Goal: Task Accomplishment & Management: Complete application form

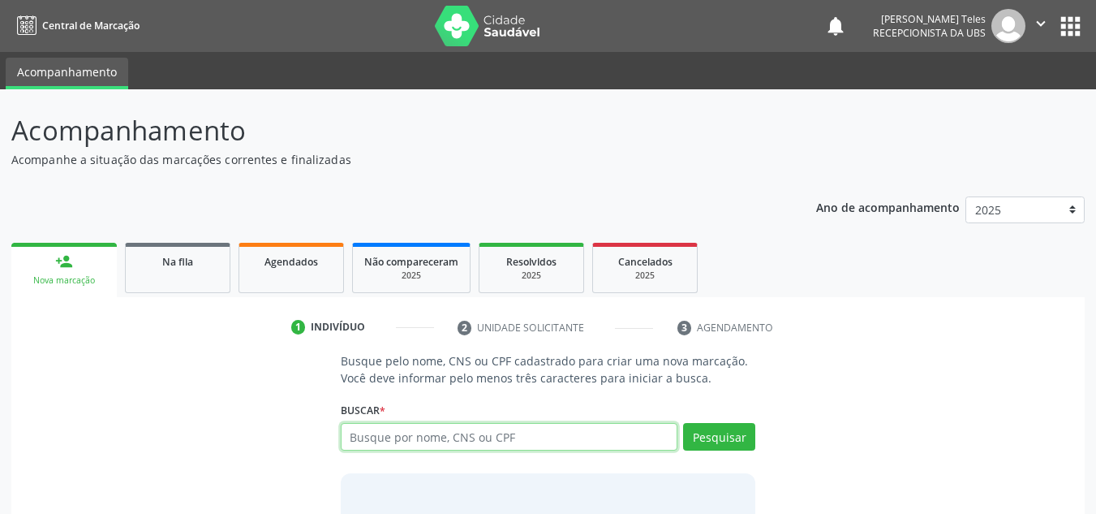
click at [404, 443] on input "text" at bounding box center [510, 437] width 338 height 28
type input "898004215896489"
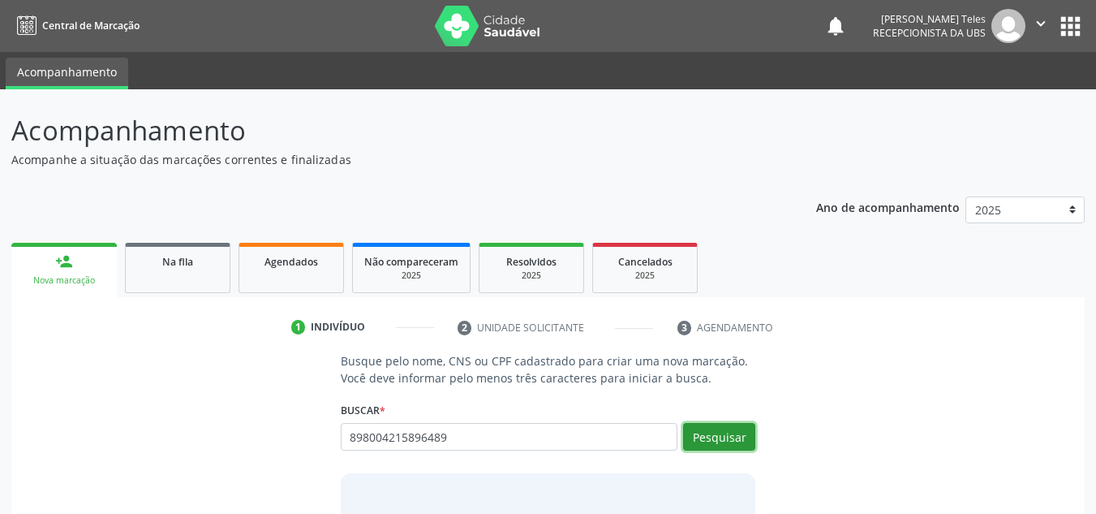
click at [710, 449] on button "Pesquisar" at bounding box center [719, 437] width 72 height 28
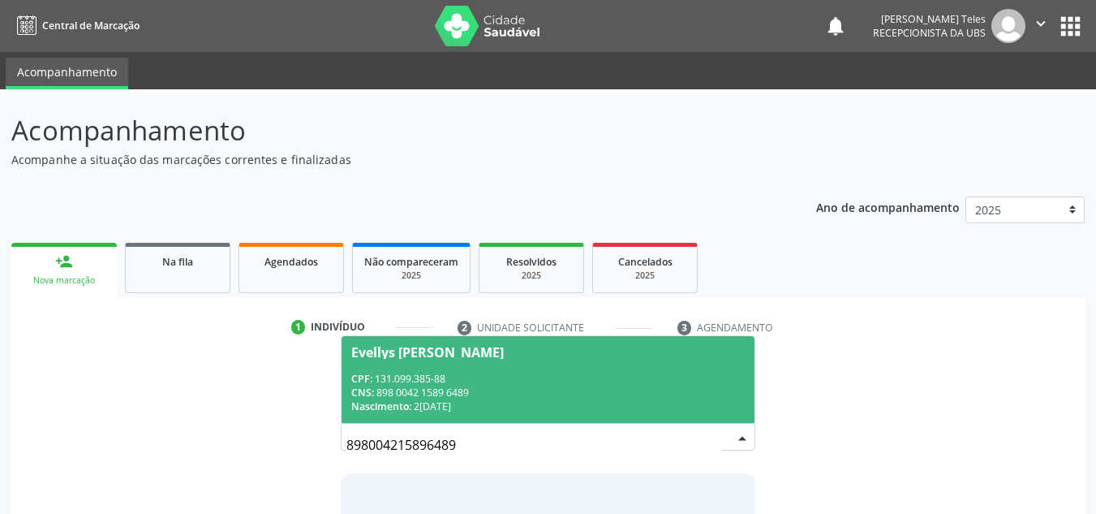
click at [370, 355] on div "Evellys [PERSON_NAME]" at bounding box center [427, 352] width 153 height 13
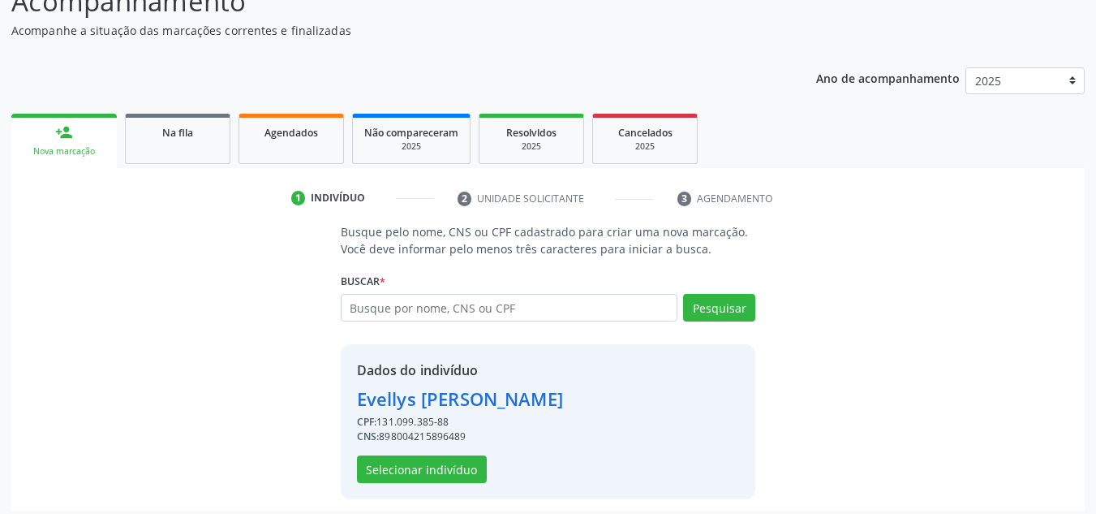
scroll to position [137, 0]
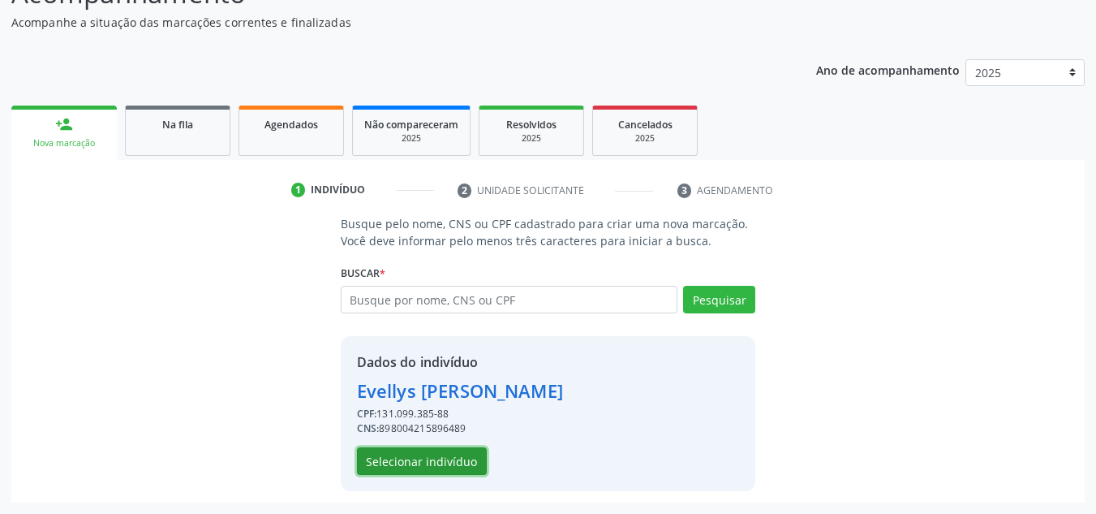
click at [411, 458] on button "Selecionar indivíduo" at bounding box center [422, 461] width 130 height 28
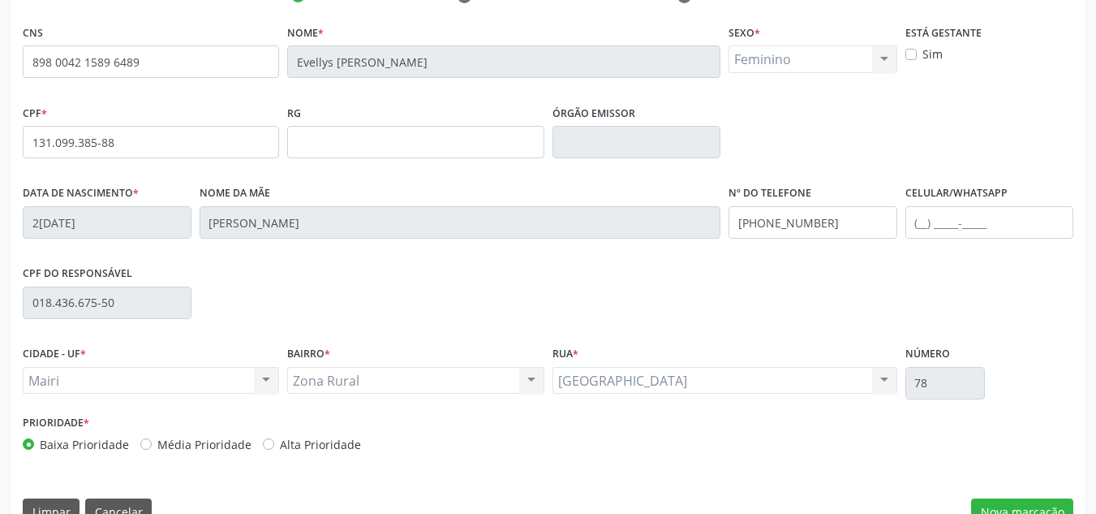
scroll to position [366, 0]
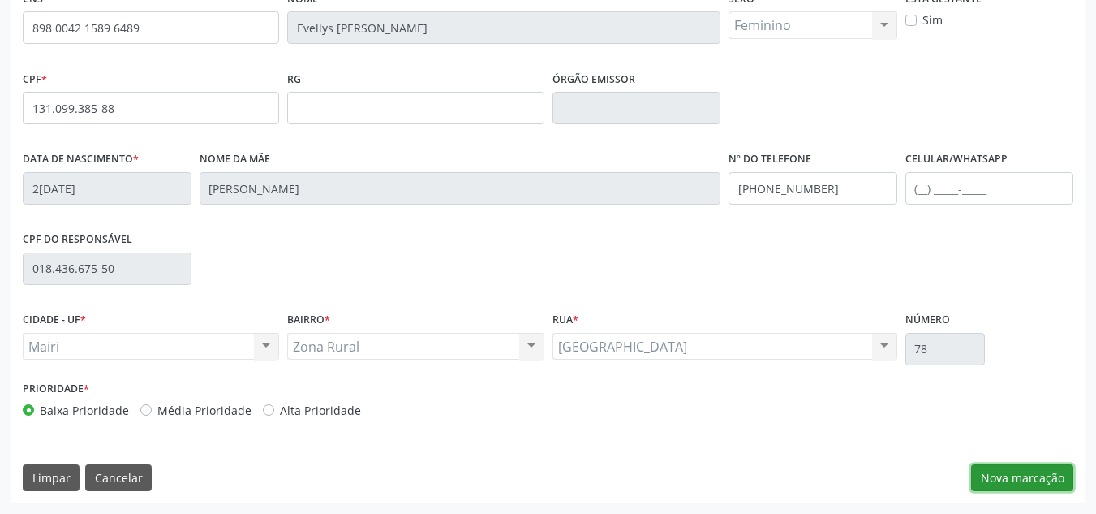
click at [1018, 480] on button "Nova marcação" at bounding box center [1022, 478] width 102 height 28
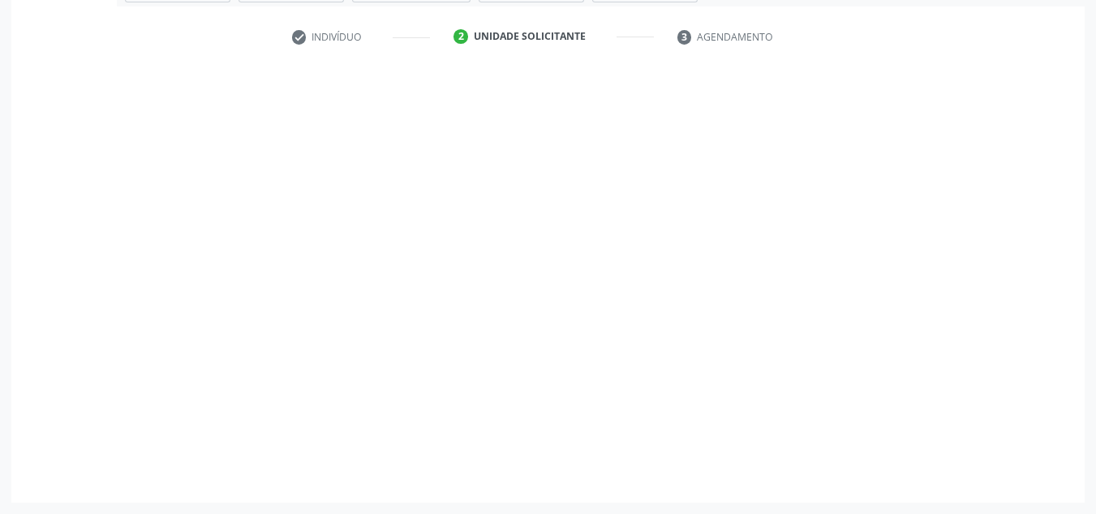
scroll to position [291, 0]
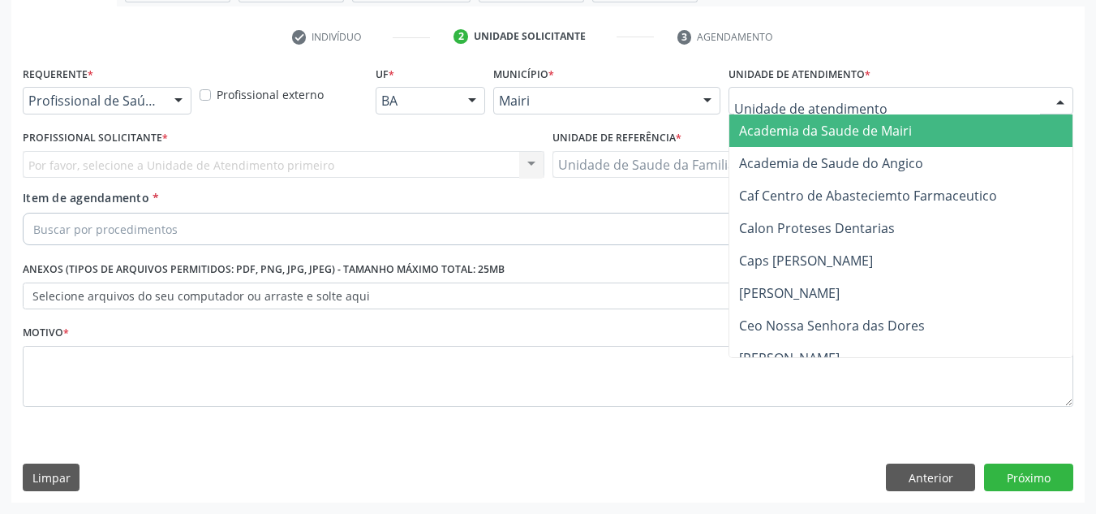
click at [859, 91] on div at bounding box center [901, 101] width 345 height 28
type input "j"
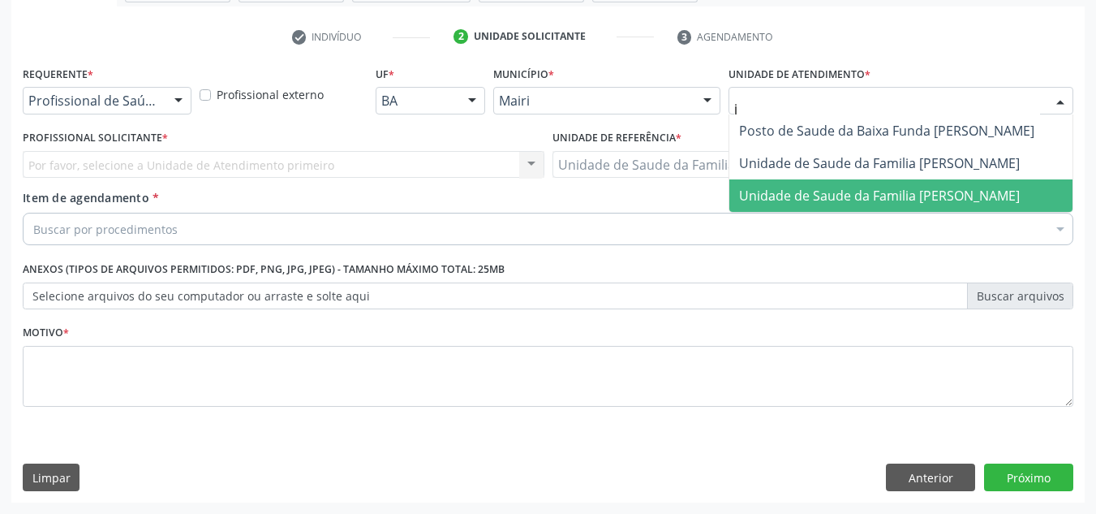
click at [861, 199] on span "Unidade de Saude da Familia [PERSON_NAME]" at bounding box center [879, 196] width 281 height 18
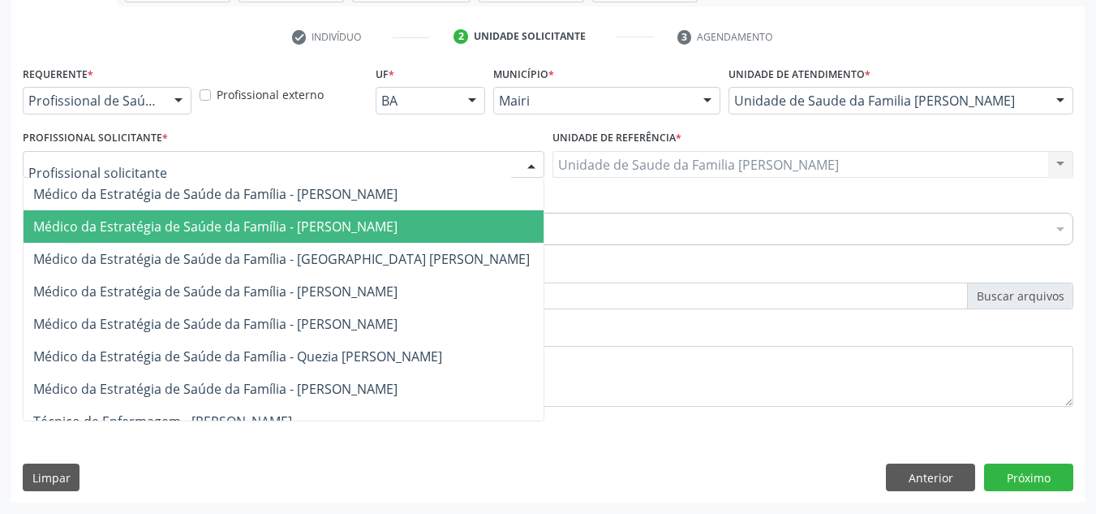
click at [124, 223] on span "Médico da Estratégia de Saúde da Família - [PERSON_NAME]" at bounding box center [215, 226] width 364 height 18
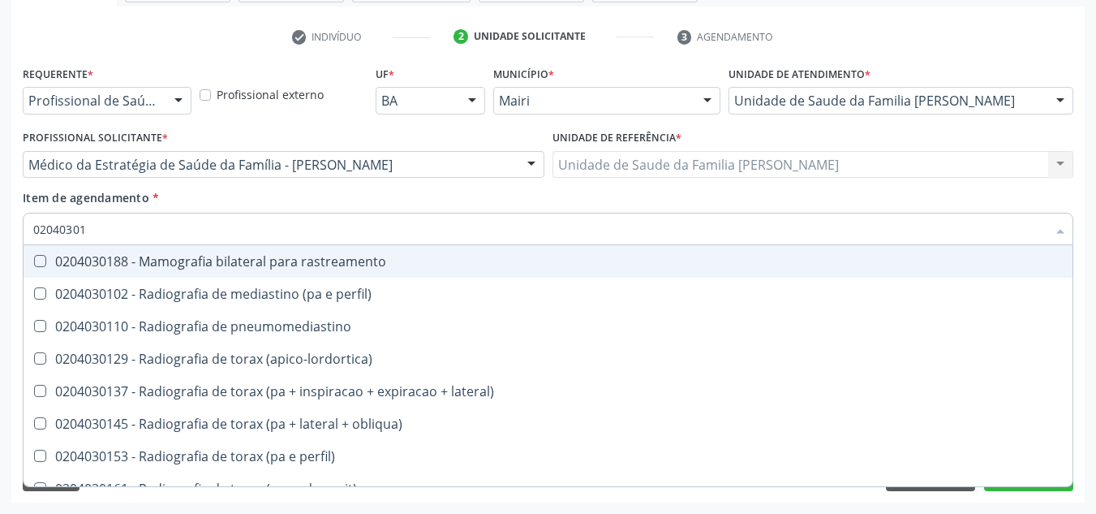
type input "020403015"
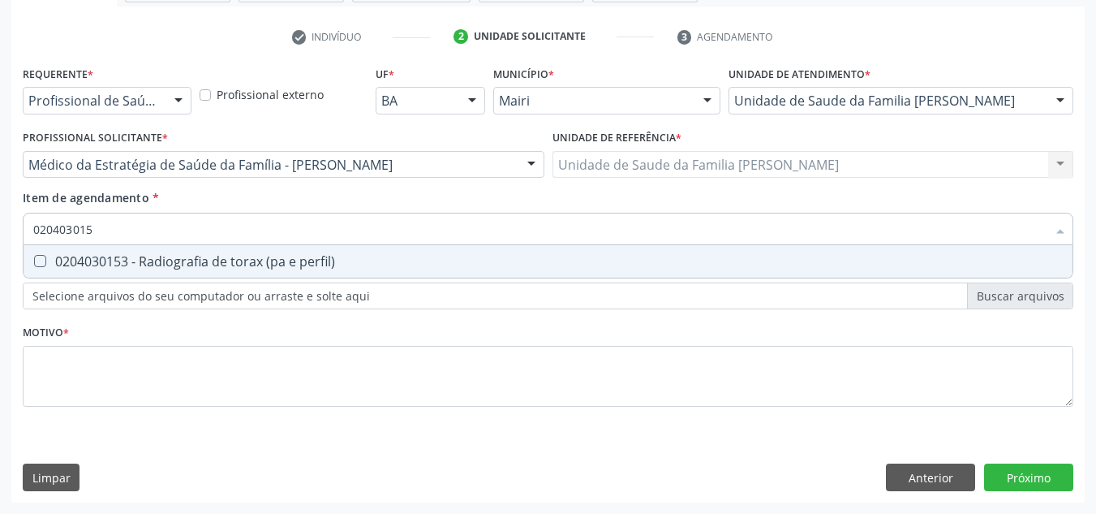
click at [129, 265] on div "0204030153 - Radiografia de torax (pa e perfil)" at bounding box center [548, 261] width 1030 height 13
checkbox perfil\) "true"
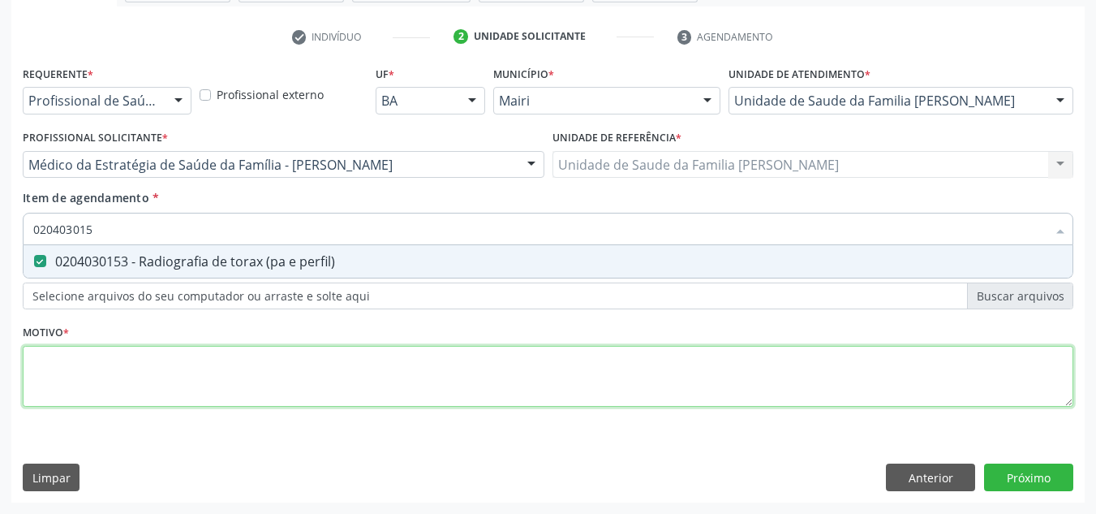
click at [90, 383] on div "Requerente * Profissional de Saúde Profissional de Saúde Paciente Nenhum result…" at bounding box center [548, 246] width 1051 height 368
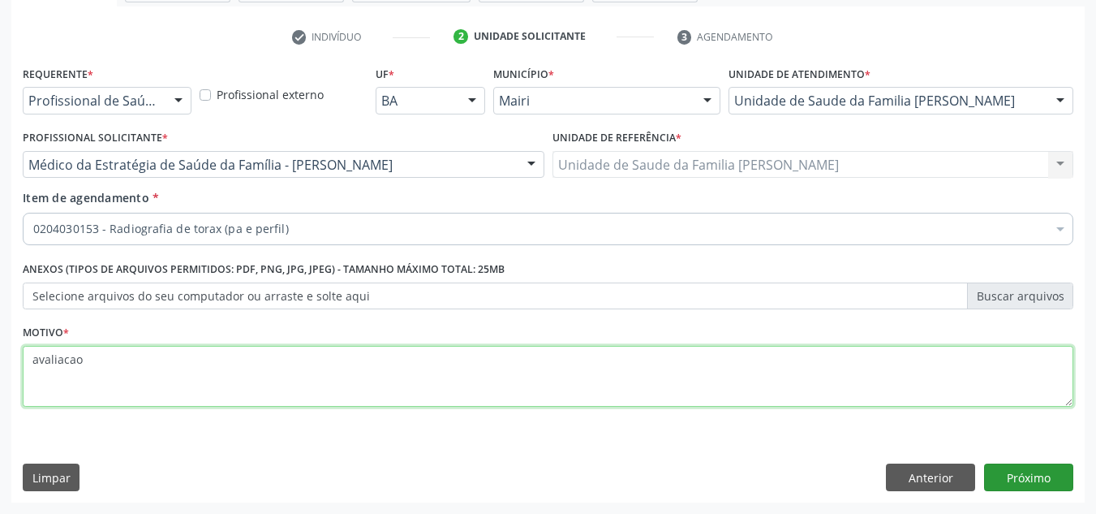
type textarea "avaliacao"
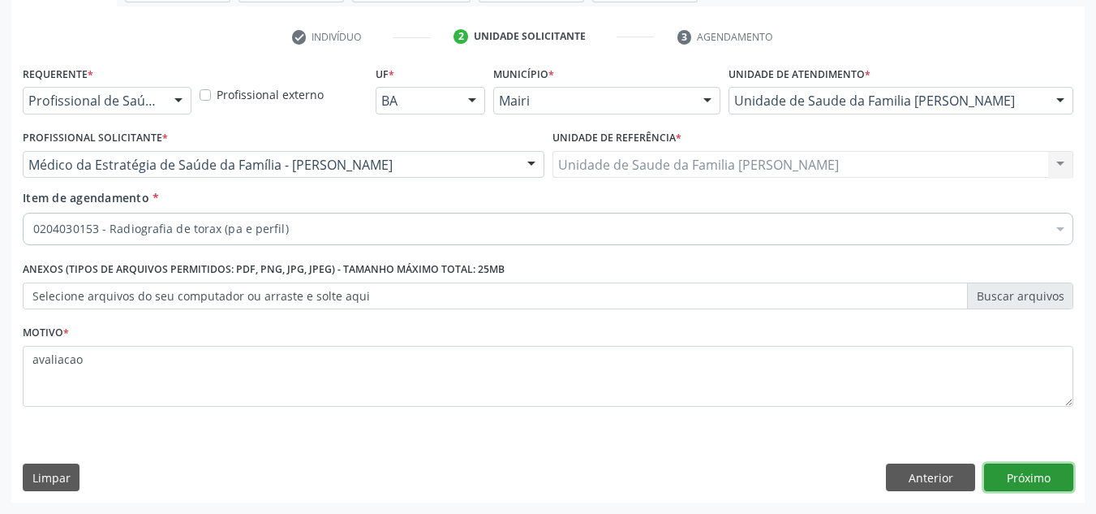
click at [1029, 486] on button "Próximo" at bounding box center [1028, 477] width 89 height 28
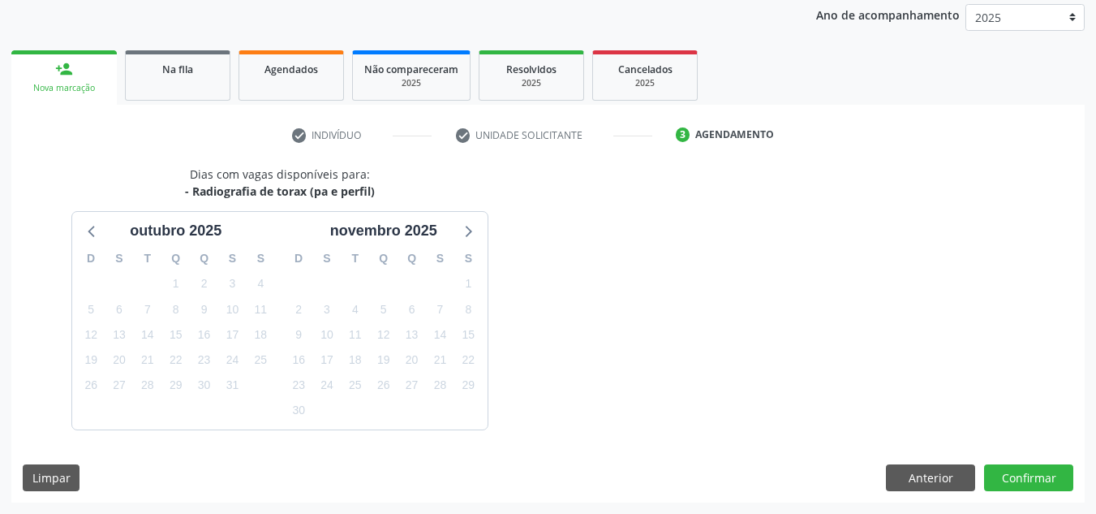
scroll to position [240, 0]
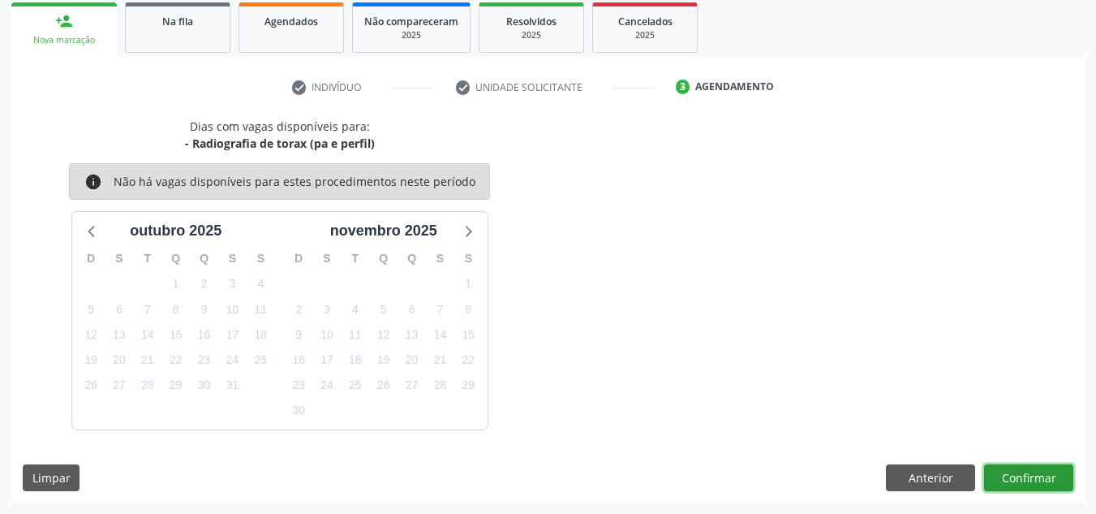
click at [1038, 479] on button "Confirmar" at bounding box center [1028, 478] width 89 height 28
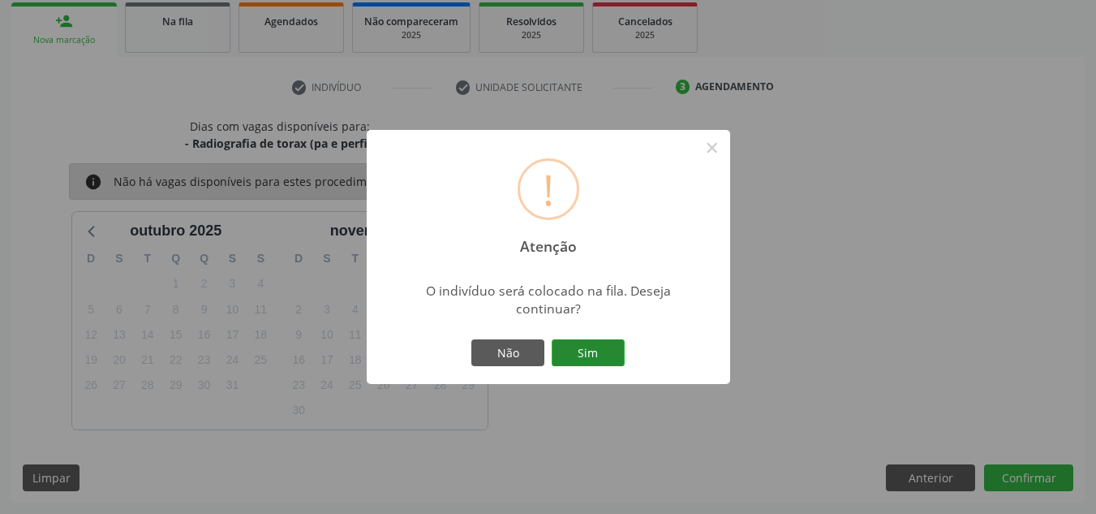
click at [604, 357] on button "Sim" at bounding box center [588, 353] width 73 height 28
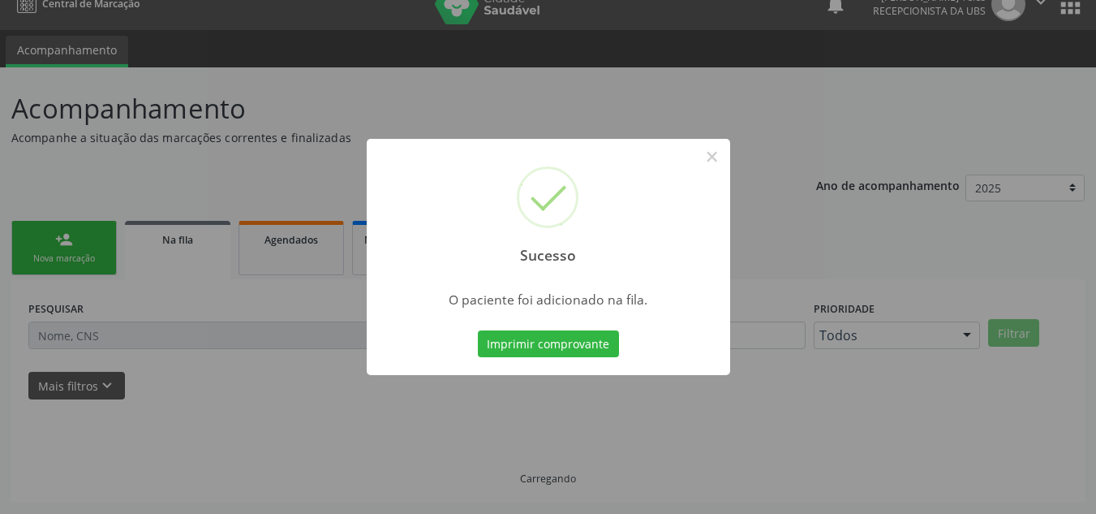
scroll to position [22, 0]
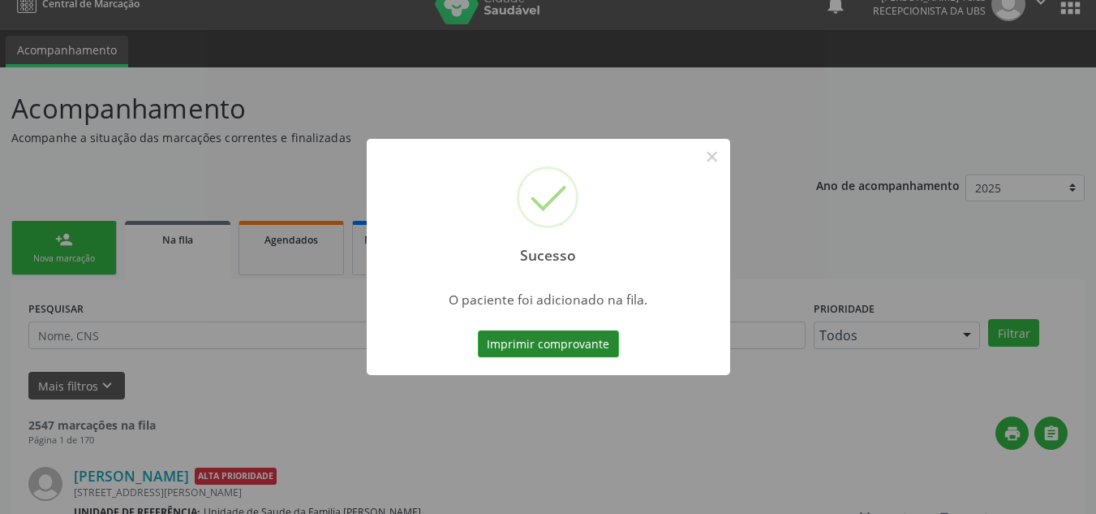
click at [580, 336] on button "Imprimir comprovante" at bounding box center [548, 344] width 141 height 28
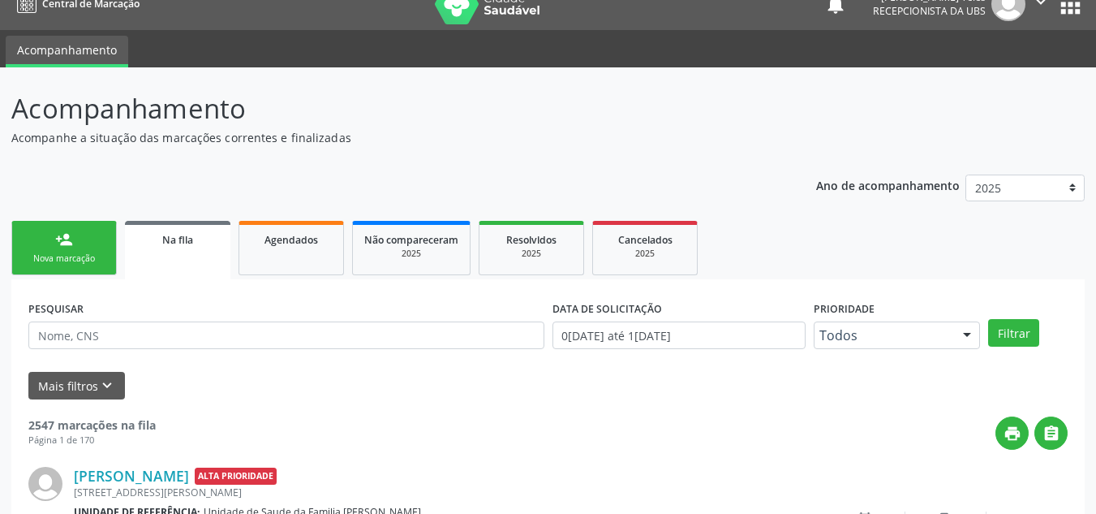
click at [60, 249] on link "person_add Nova marcação" at bounding box center [63, 248] width 105 height 54
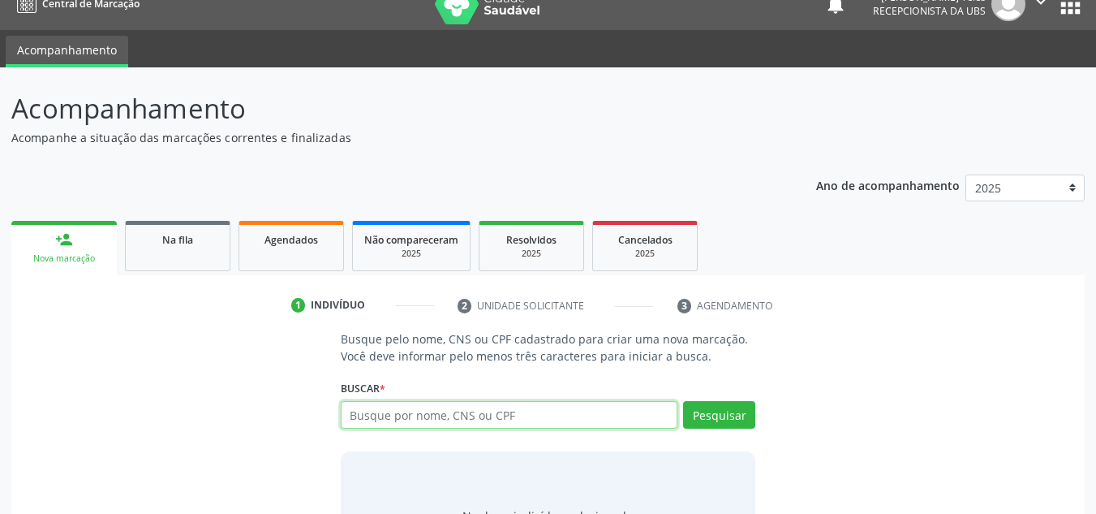
click at [398, 419] on input "text" at bounding box center [510, 415] width 338 height 28
type input "898004215896489"
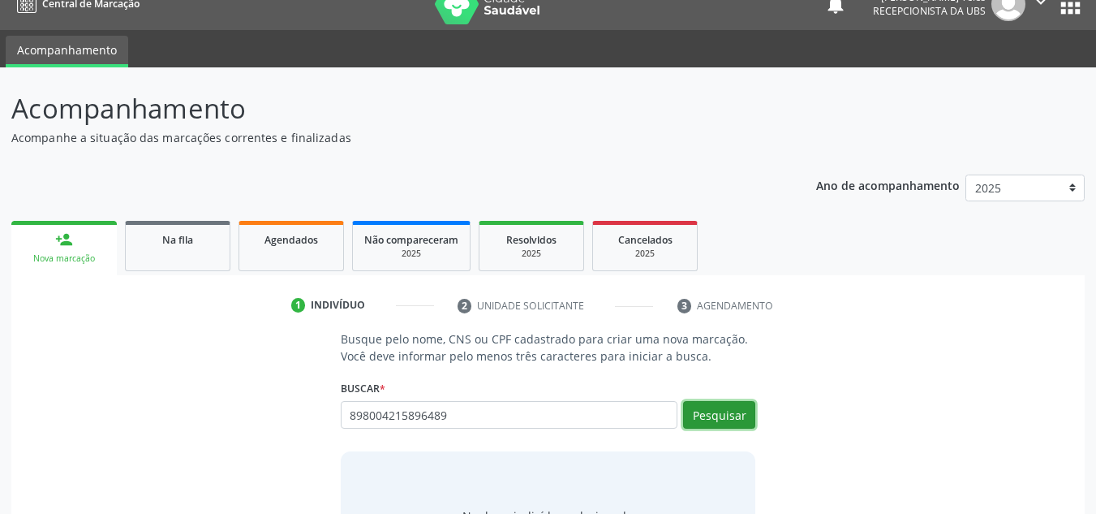
click at [725, 422] on button "Pesquisar" at bounding box center [719, 415] width 72 height 28
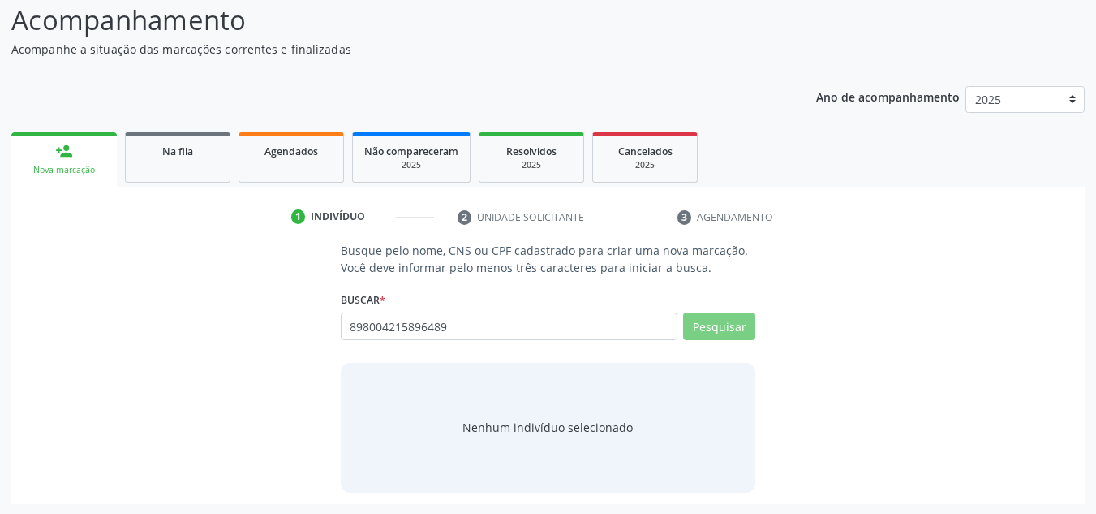
scroll to position [112, 0]
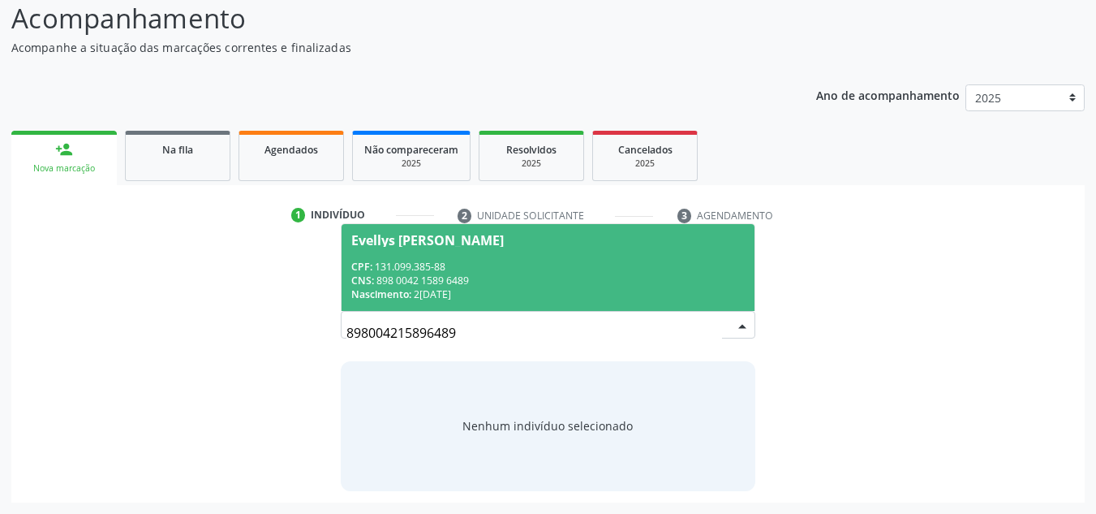
click at [479, 265] on div "CPF: 131.099.385-88" at bounding box center [548, 267] width 394 height 14
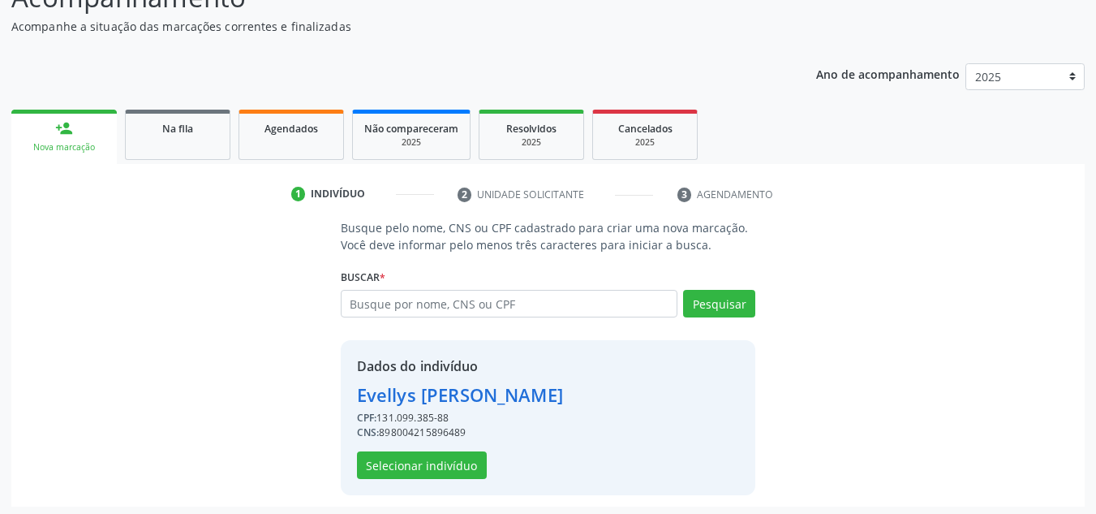
scroll to position [137, 0]
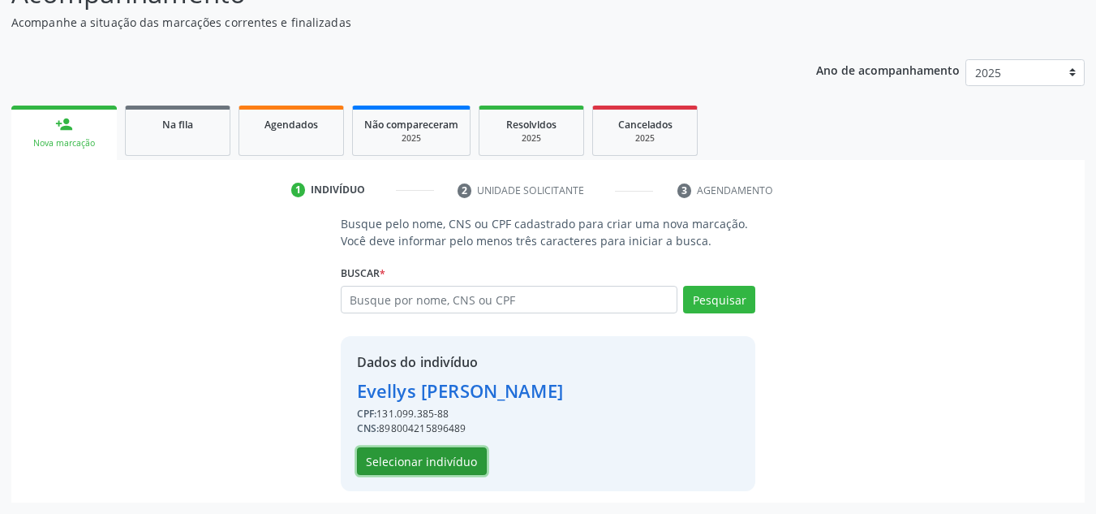
click at [433, 466] on button "Selecionar indivíduo" at bounding box center [422, 461] width 130 height 28
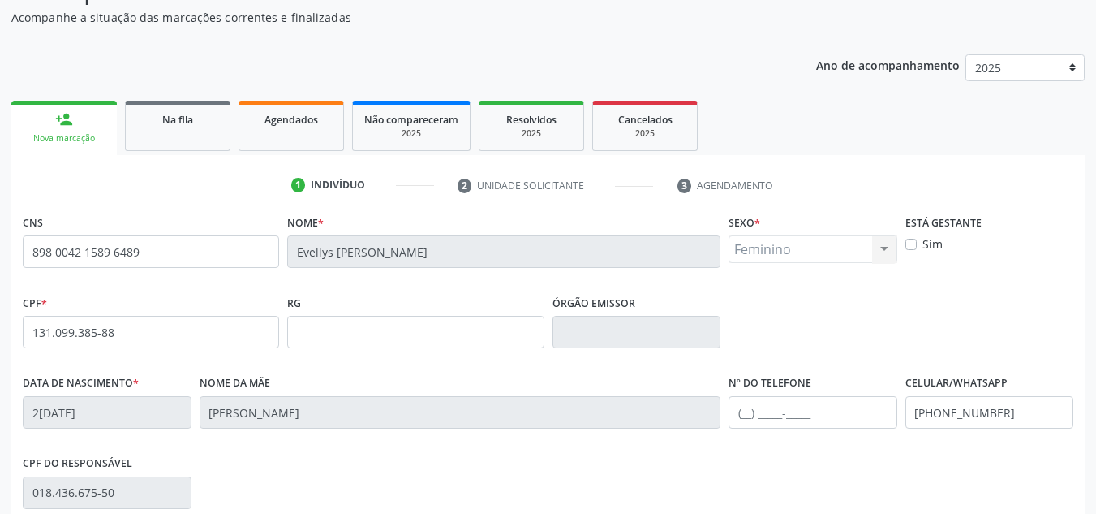
scroll to position [366, 0]
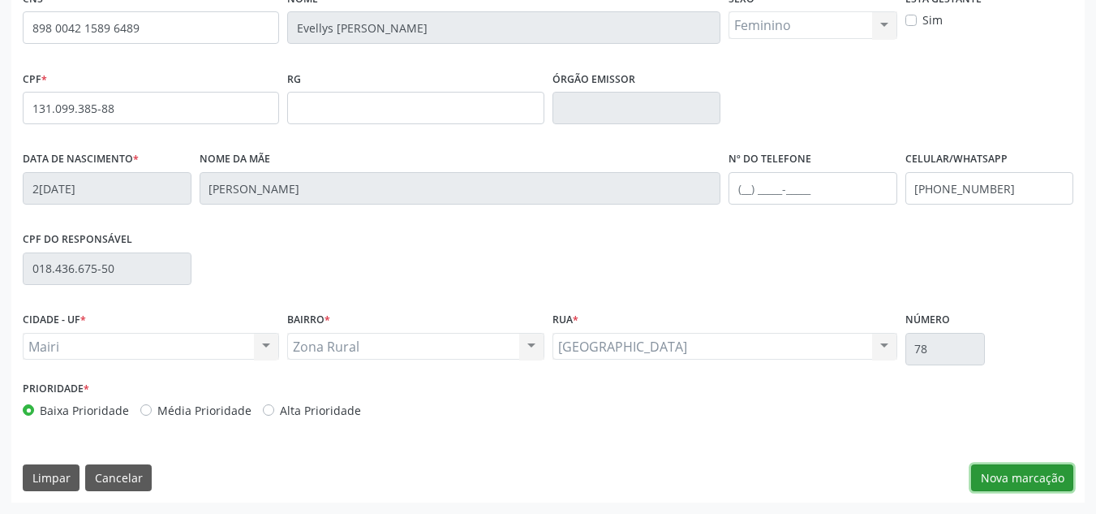
click at [1001, 471] on button "Nova marcação" at bounding box center [1022, 478] width 102 height 28
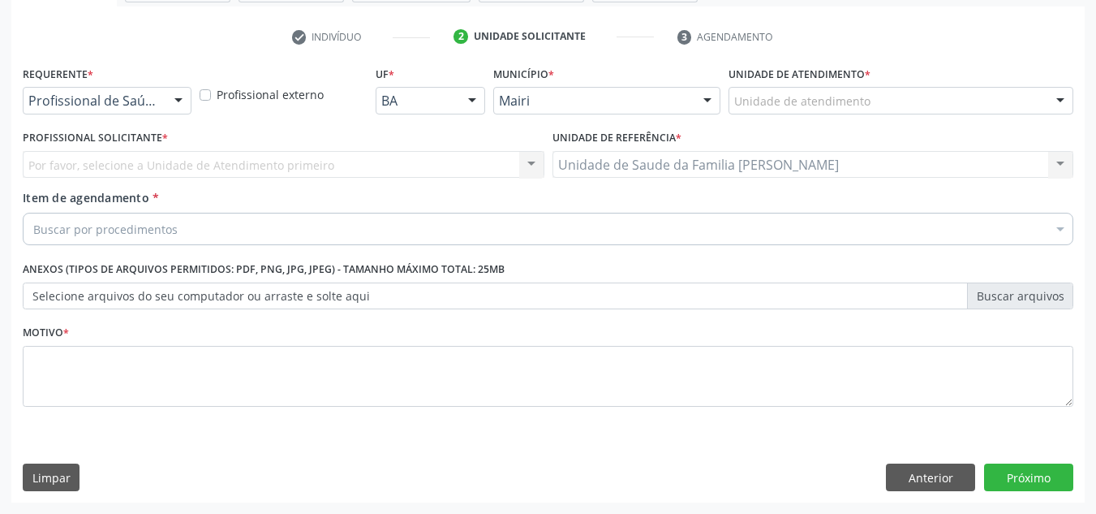
scroll to position [291, 0]
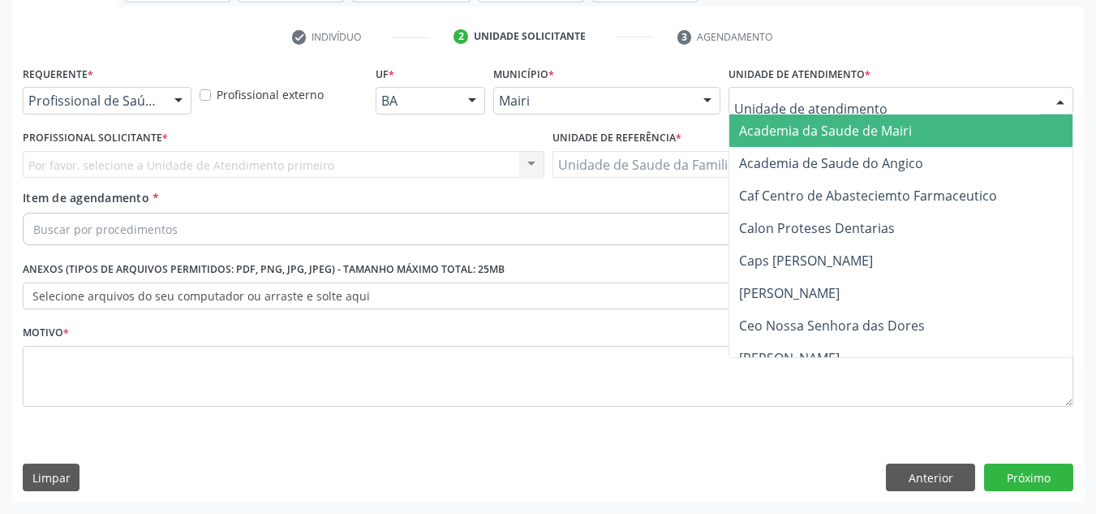
type input "j"
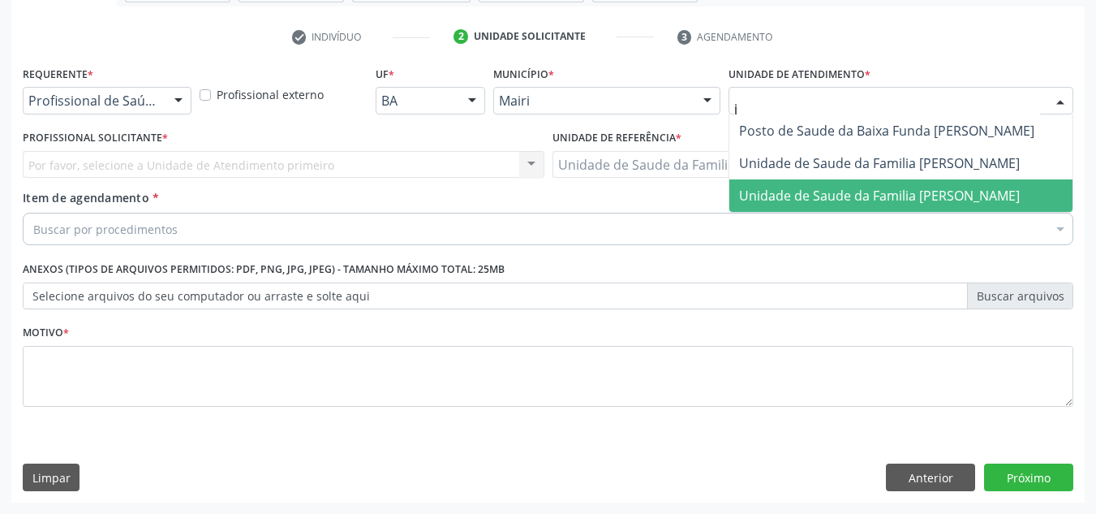
click at [769, 187] on span "Unidade de Saude da Familia [PERSON_NAME]" at bounding box center [879, 196] width 281 height 18
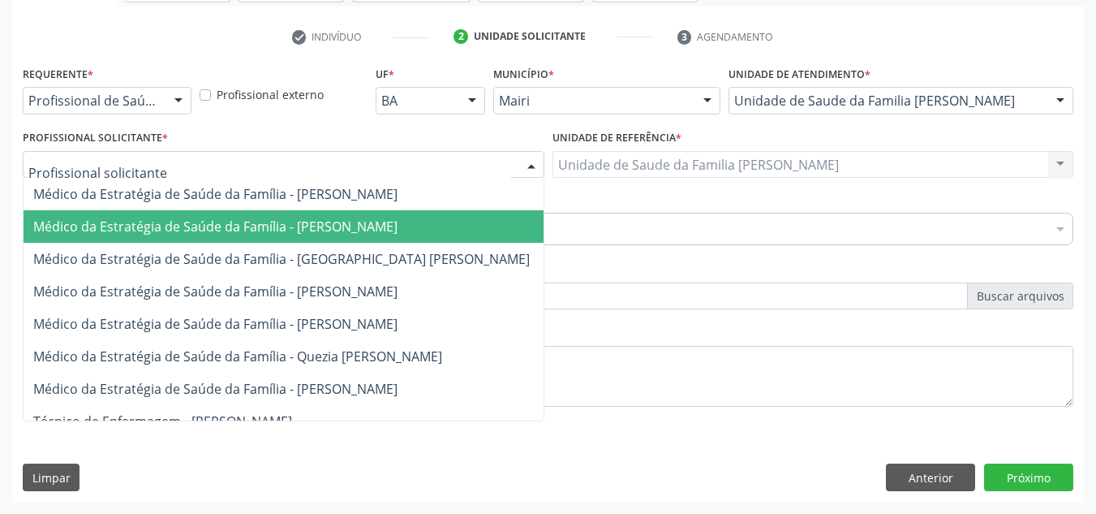
click at [94, 222] on span "Médico da Estratégia de Saúde da Família - [PERSON_NAME]" at bounding box center [215, 226] width 364 height 18
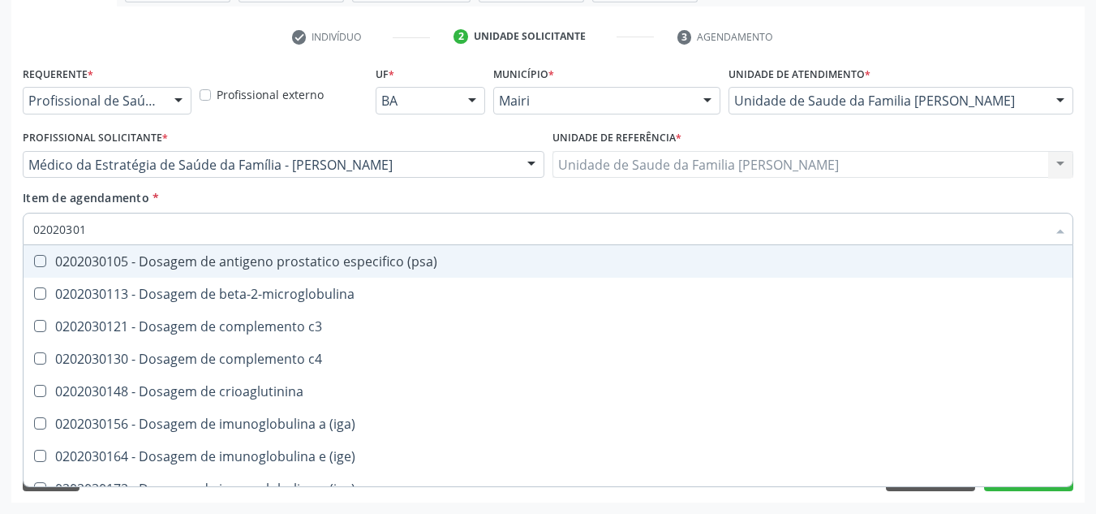
type input "020203016"
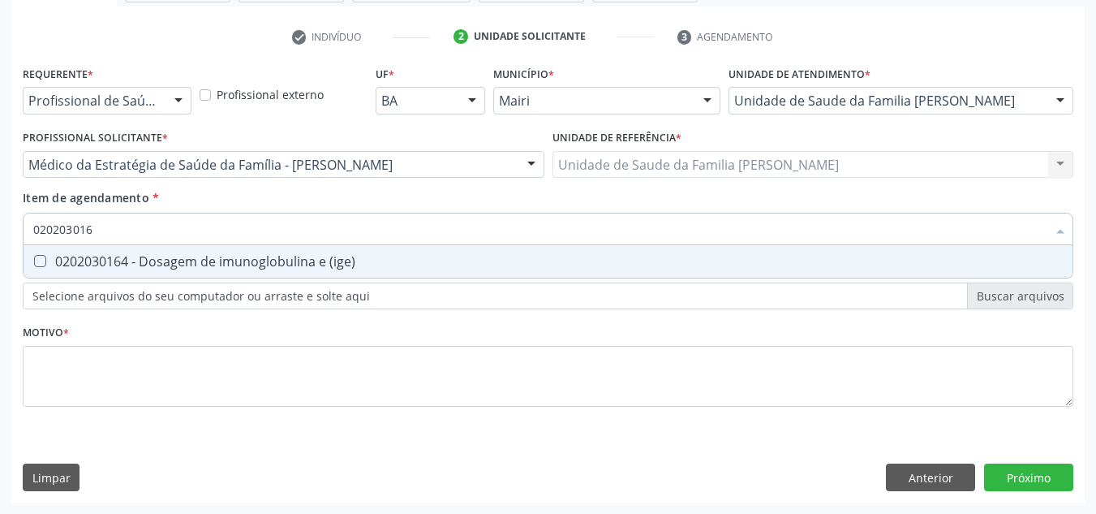
click at [124, 257] on div "0202030164 - Dosagem de imunoglobulina e (ige)" at bounding box center [548, 261] width 1030 height 13
checkbox \(ige\) "true"
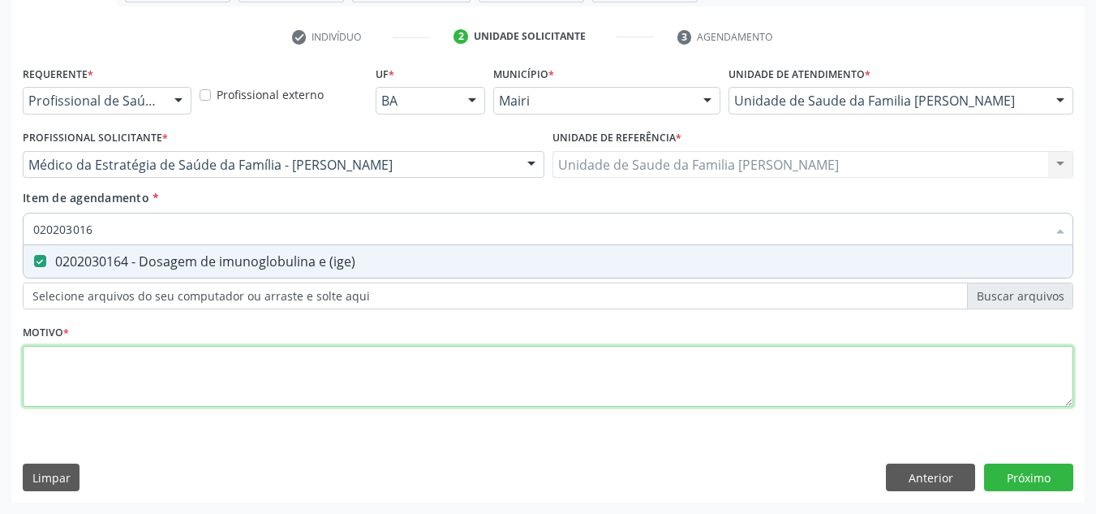
click at [54, 367] on div "Requerente * Profissional de Saúde Profissional de Saúde Paciente Nenhum result…" at bounding box center [548, 246] width 1051 height 368
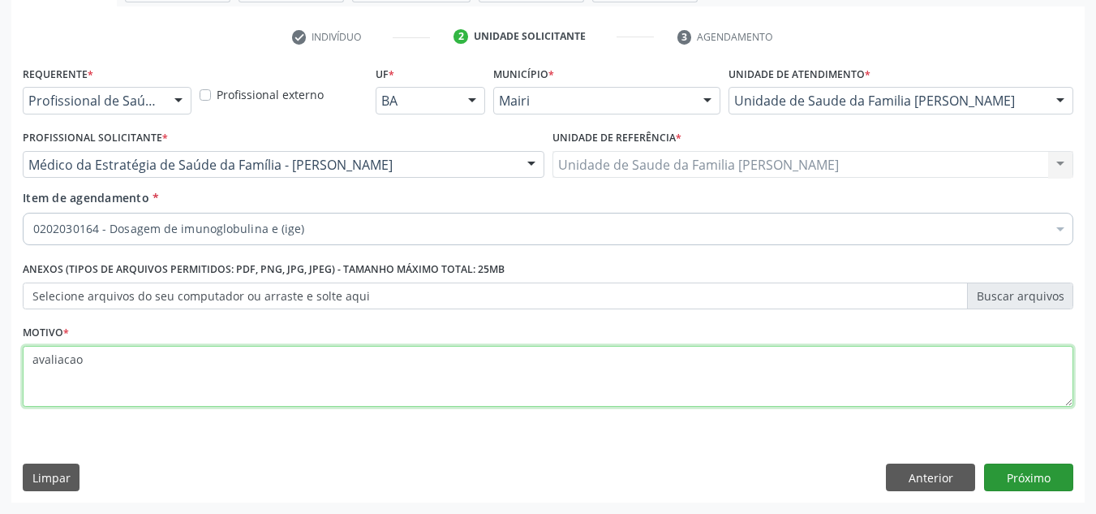
type textarea "avaliacao"
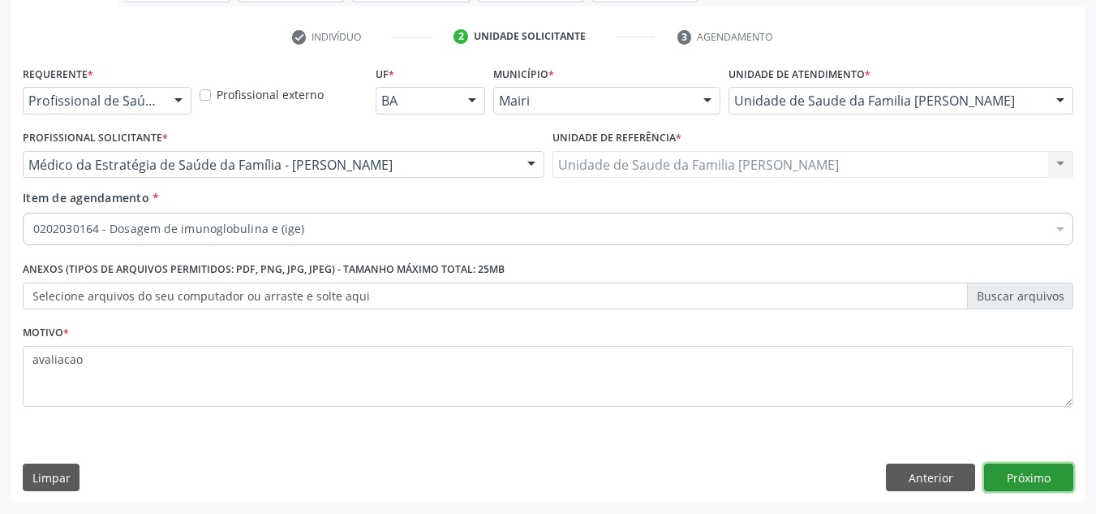
click at [1019, 469] on button "Próximo" at bounding box center [1028, 477] width 89 height 28
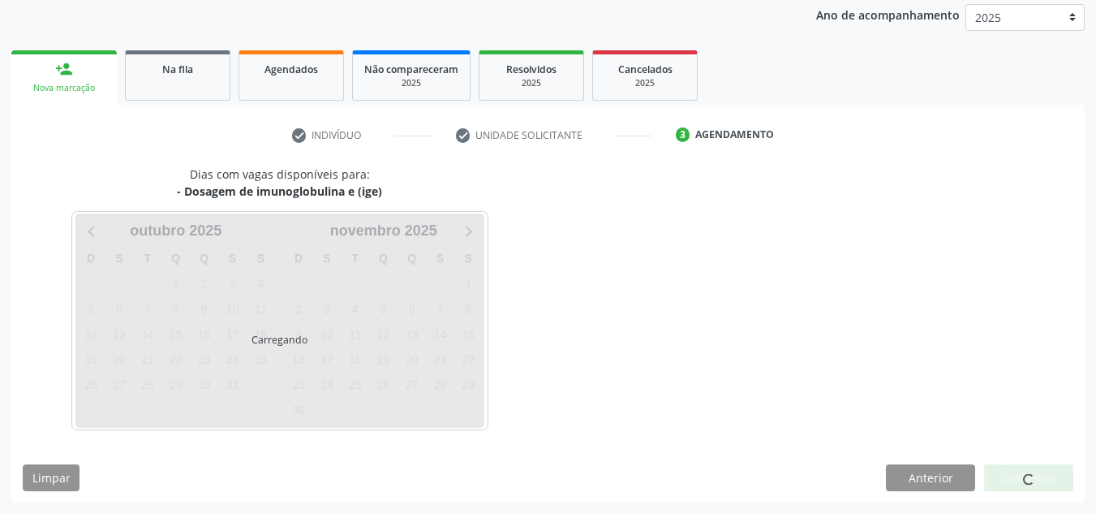
scroll to position [240, 0]
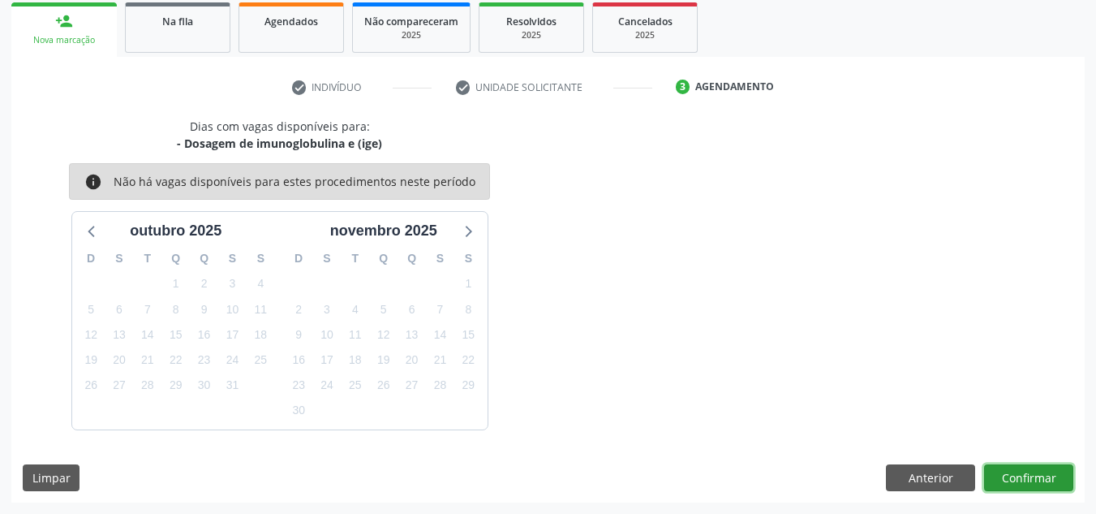
click at [1032, 475] on button "Confirmar" at bounding box center [1028, 478] width 89 height 28
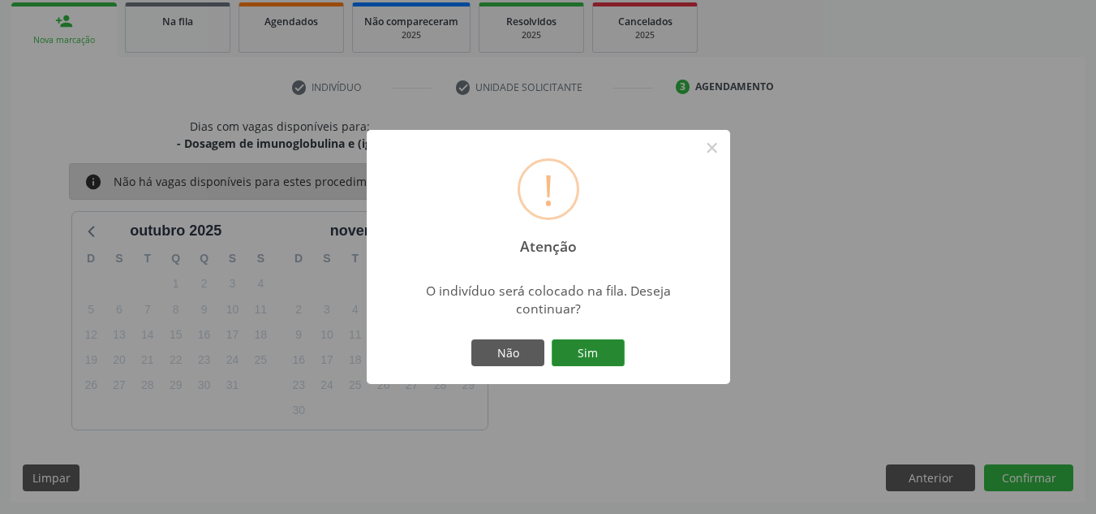
click at [593, 344] on button "Sim" at bounding box center [588, 353] width 73 height 28
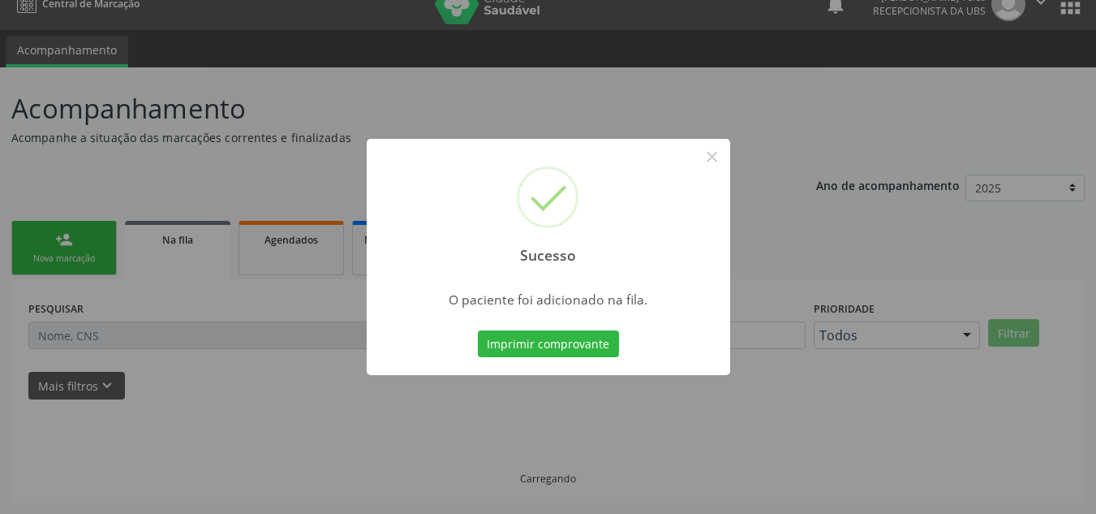
scroll to position [22, 0]
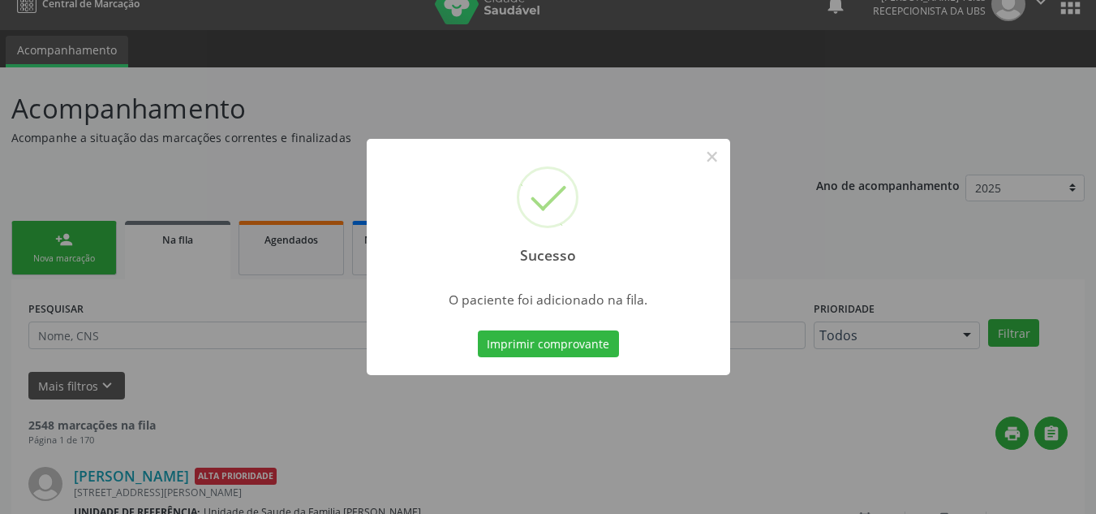
click at [593, 344] on button "Imprimir comprovante" at bounding box center [548, 344] width 141 height 28
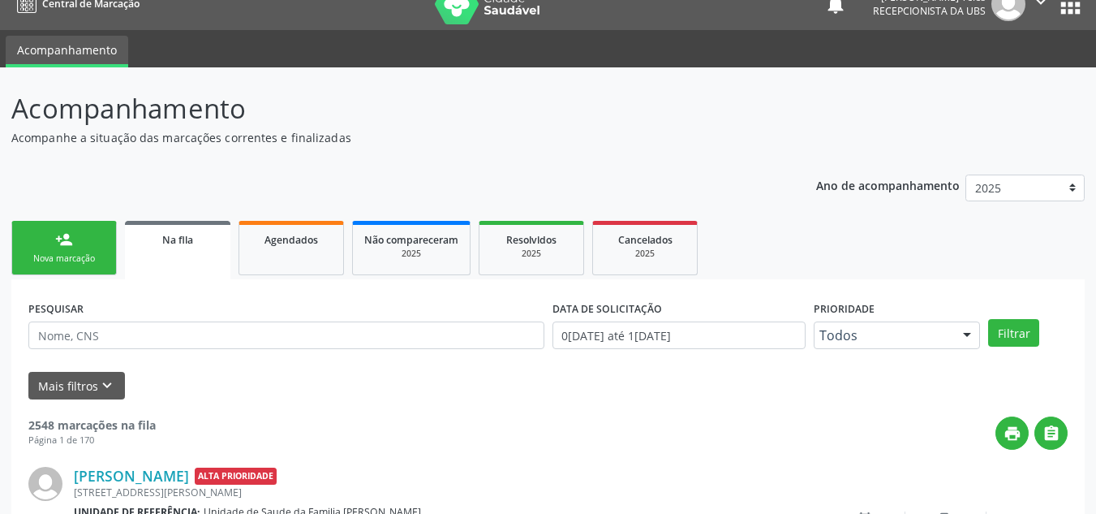
click at [54, 245] on link "person_add Nova marcação" at bounding box center [63, 248] width 105 height 54
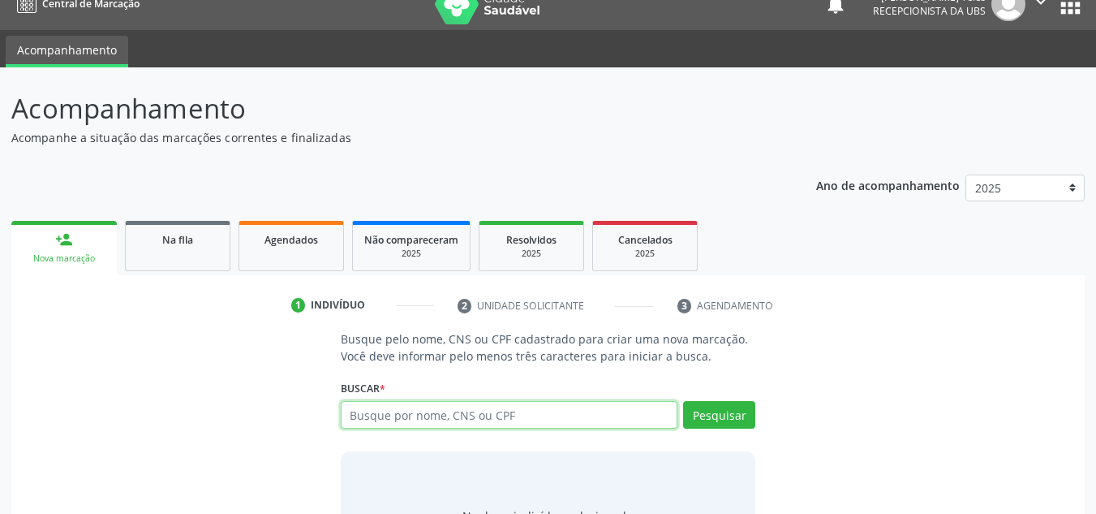
click at [416, 421] on input "text" at bounding box center [510, 415] width 338 height 28
type input "898004215896489"
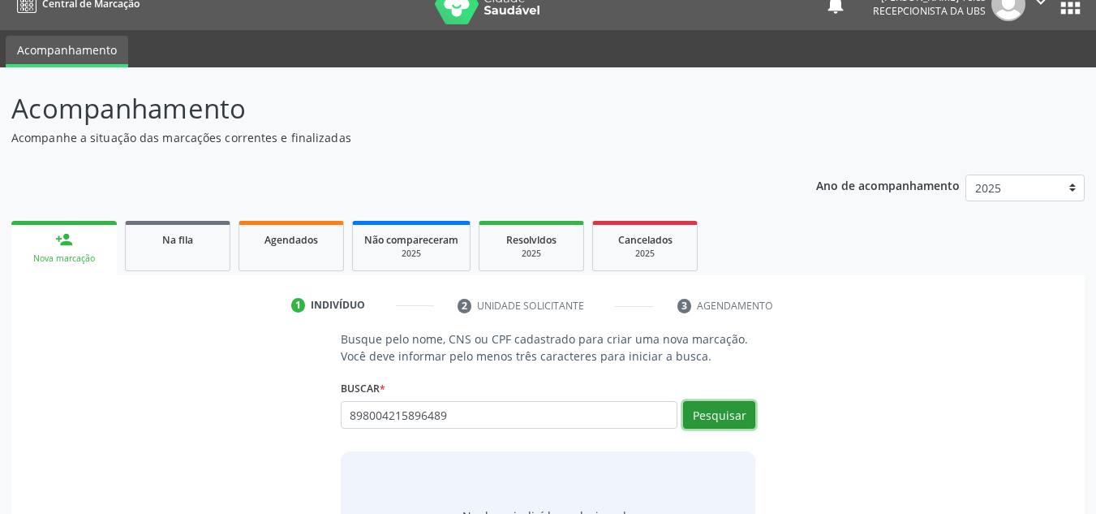
click at [729, 411] on button "Pesquisar" at bounding box center [719, 415] width 72 height 28
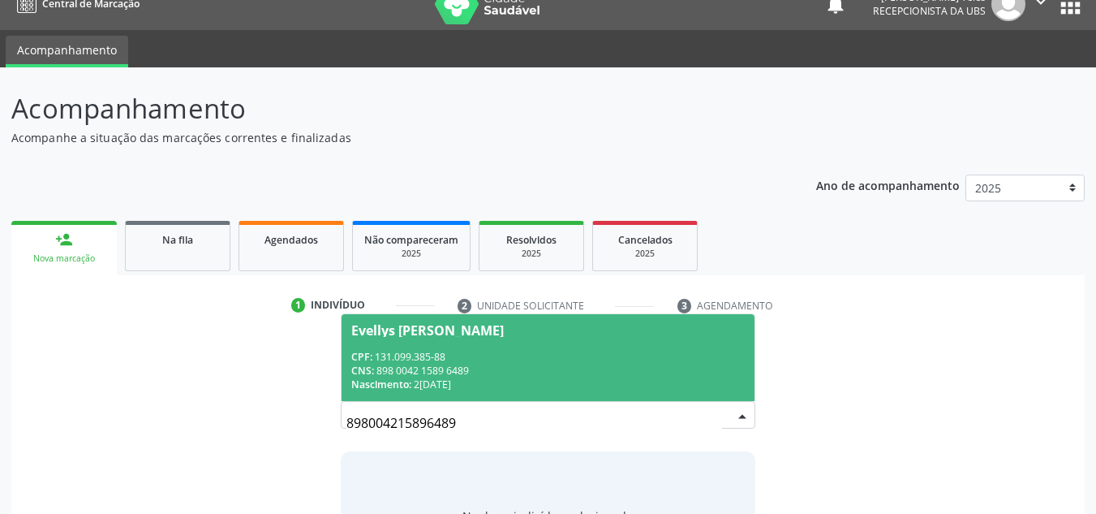
click at [451, 359] on div "CPF: 131.099.385-88" at bounding box center [548, 357] width 394 height 14
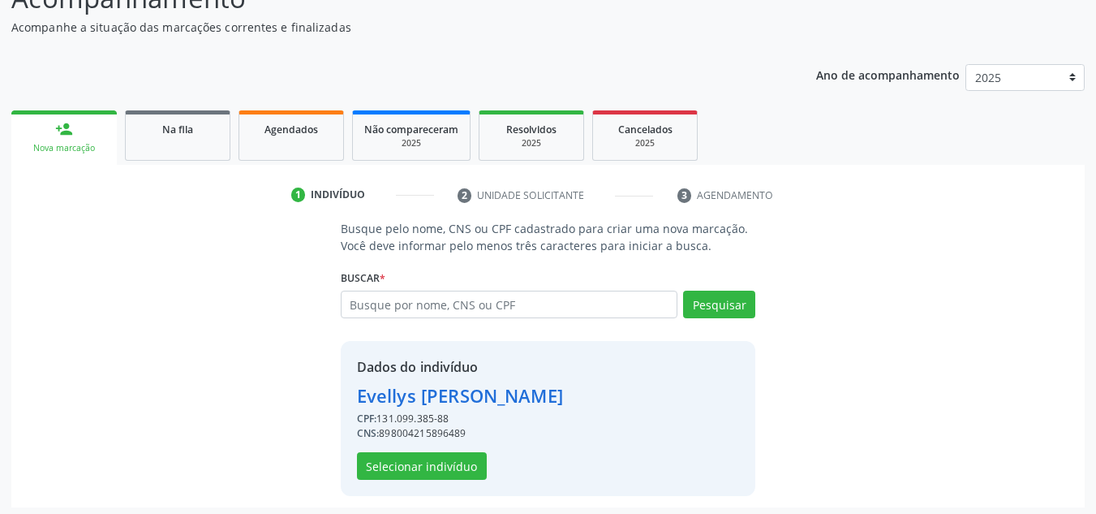
scroll to position [137, 0]
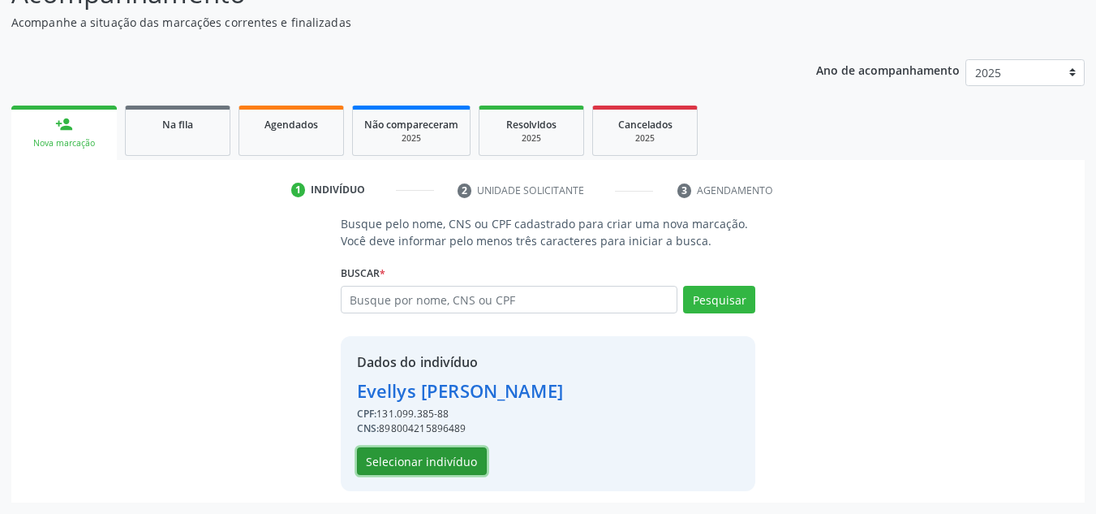
click at [451, 451] on button "Selecionar indivíduo" at bounding box center [422, 461] width 130 height 28
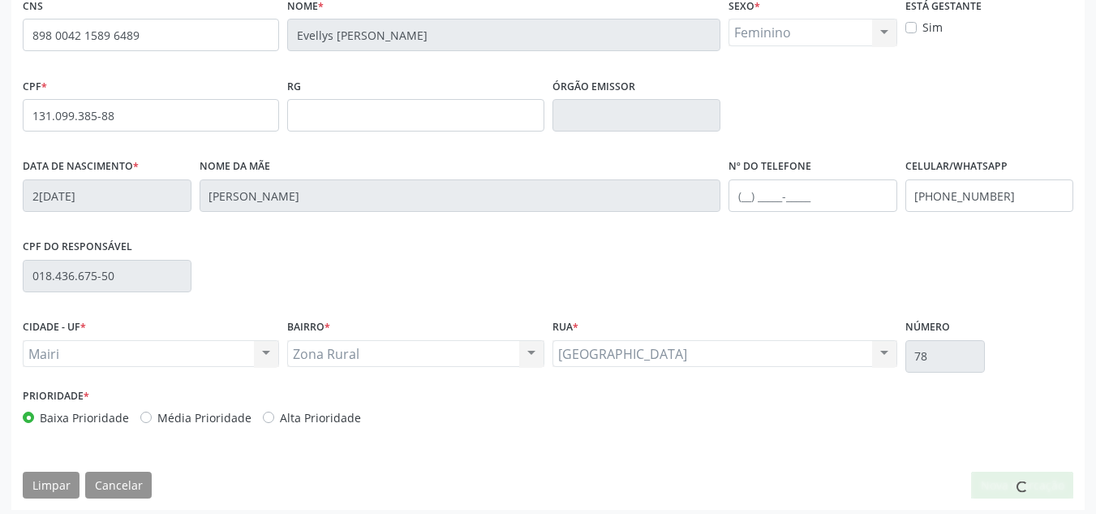
scroll to position [366, 0]
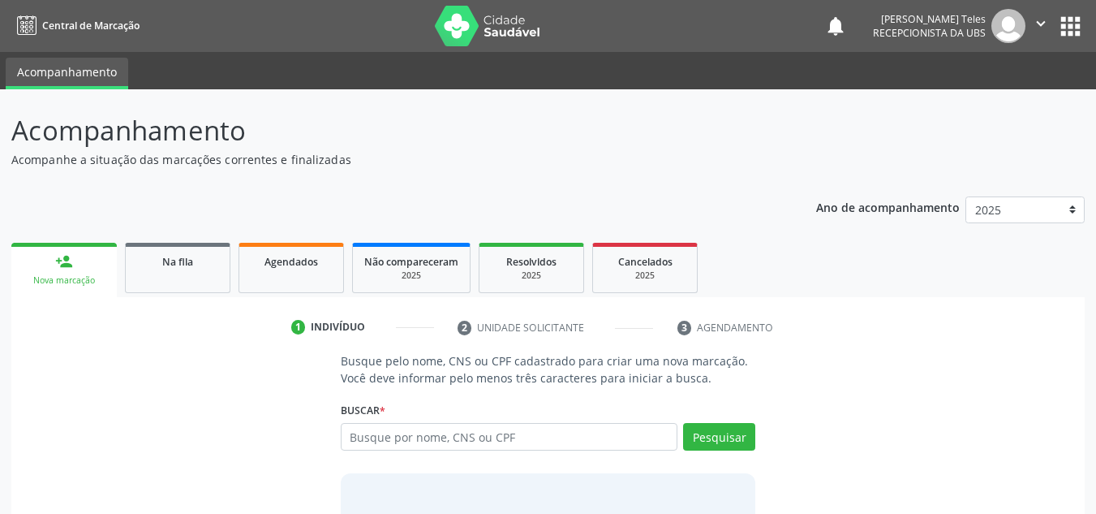
click at [440, 440] on input "text" at bounding box center [510, 437] width 338 height 28
type input "898004215896489"
click at [752, 438] on button "Pesquisar" at bounding box center [719, 437] width 72 height 28
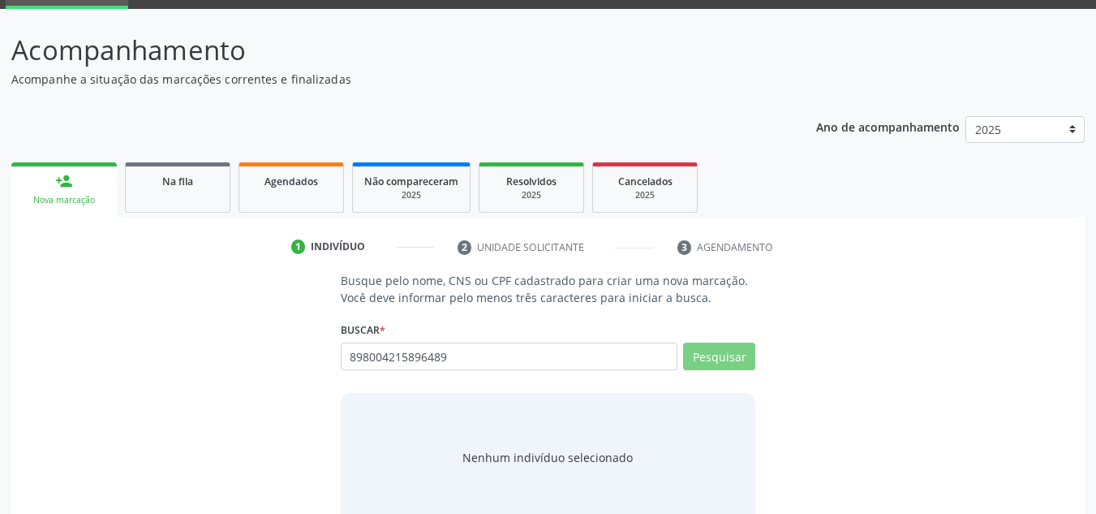
scroll to position [112, 0]
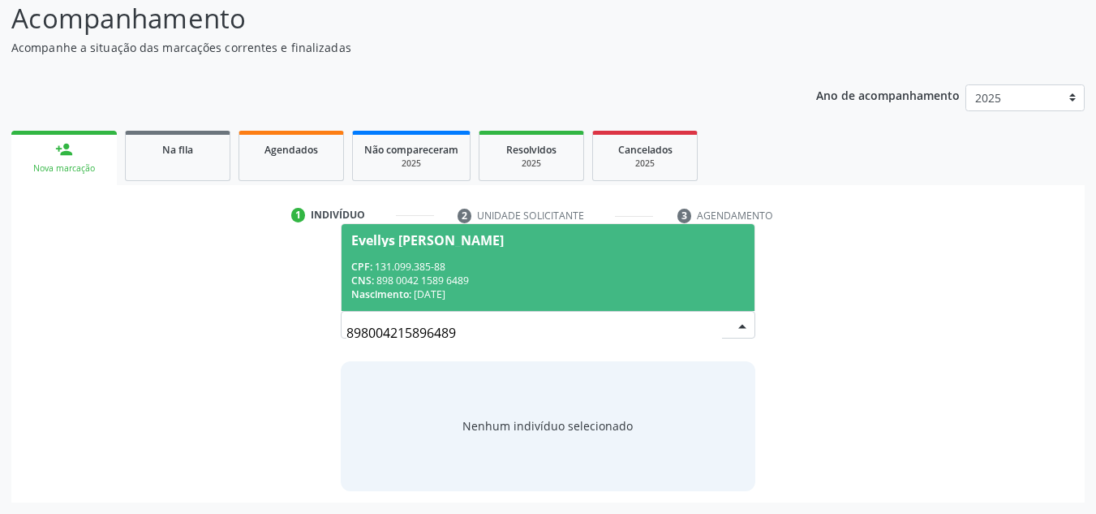
click at [377, 241] on div "Evellys [PERSON_NAME]" at bounding box center [427, 240] width 153 height 13
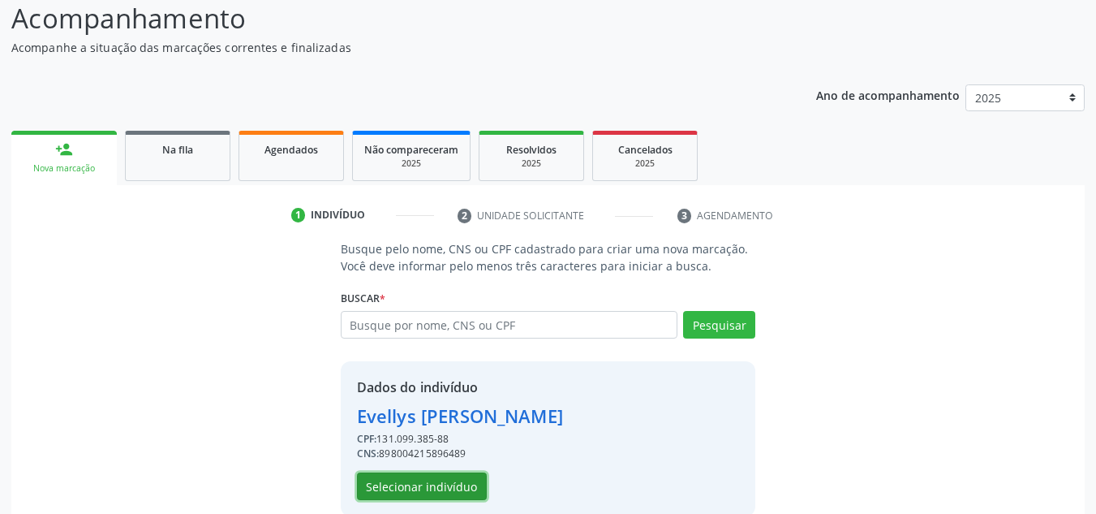
click at [446, 484] on button "Selecionar indivíduo" at bounding box center [422, 486] width 130 height 28
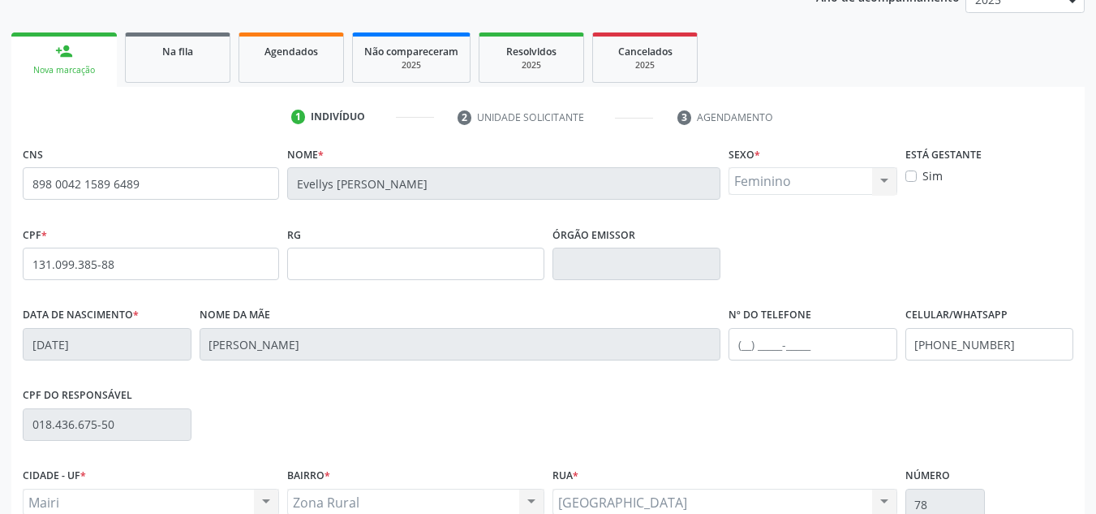
scroll to position [366, 0]
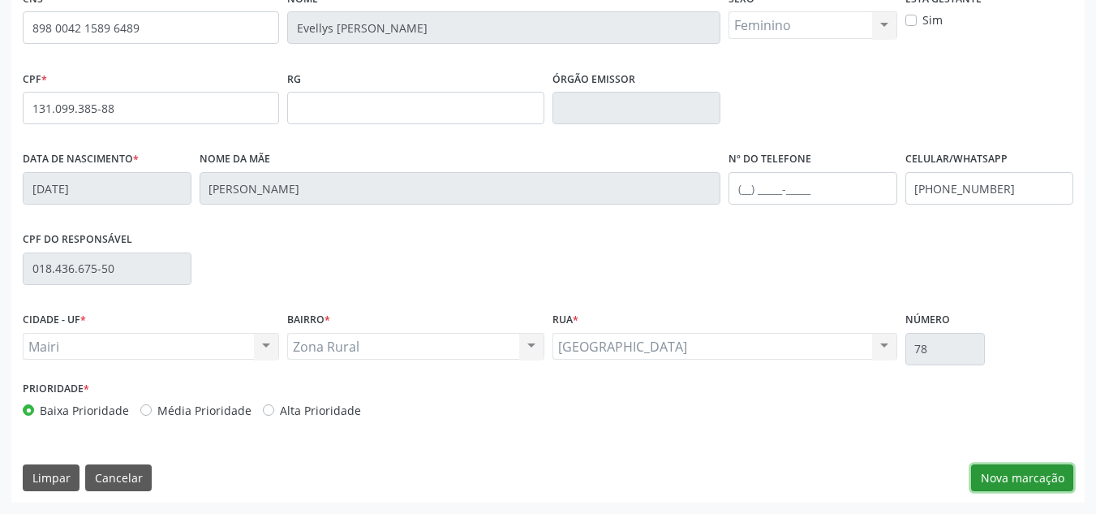
click at [1052, 480] on button "Nova marcação" at bounding box center [1022, 478] width 102 height 28
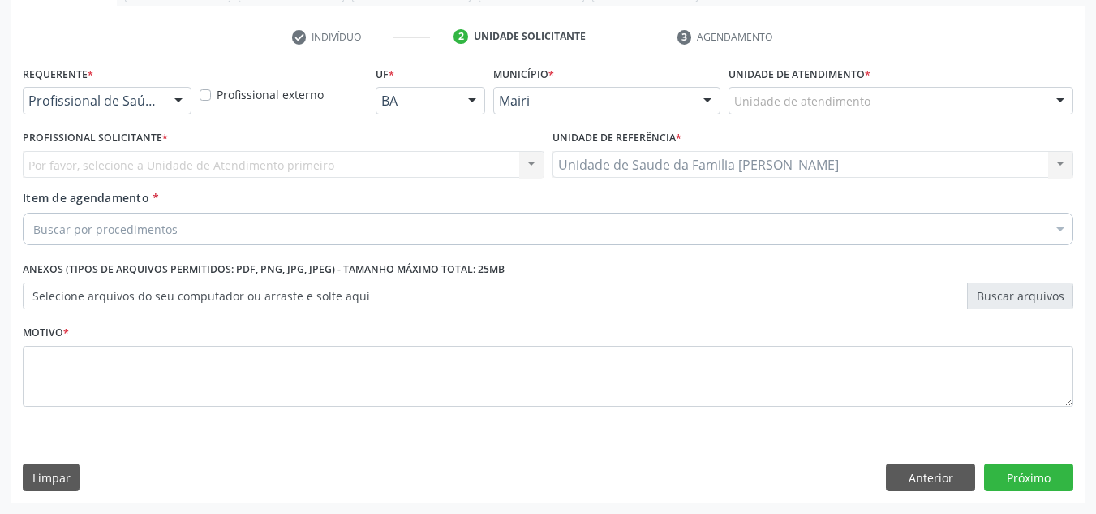
scroll to position [291, 0]
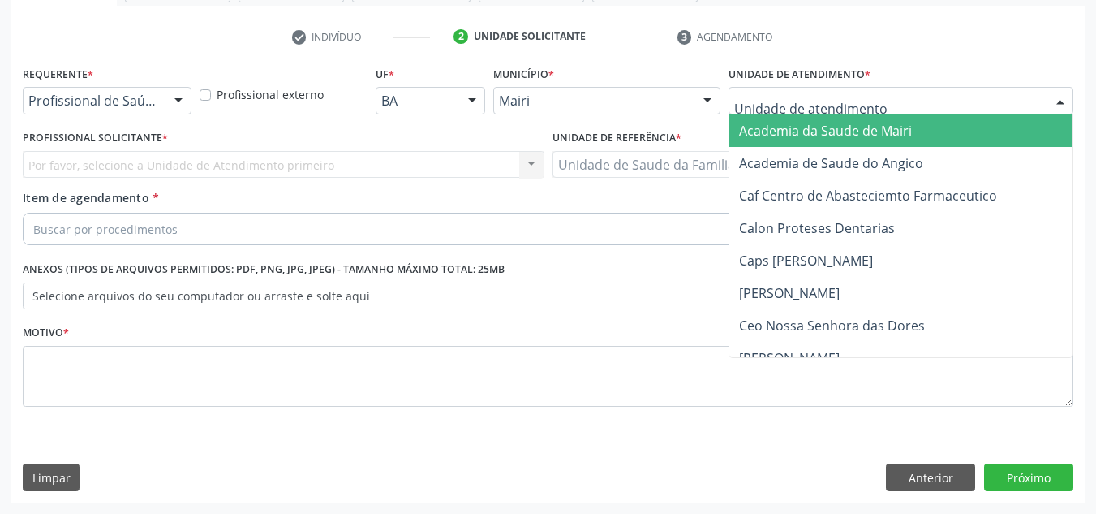
type input "j"
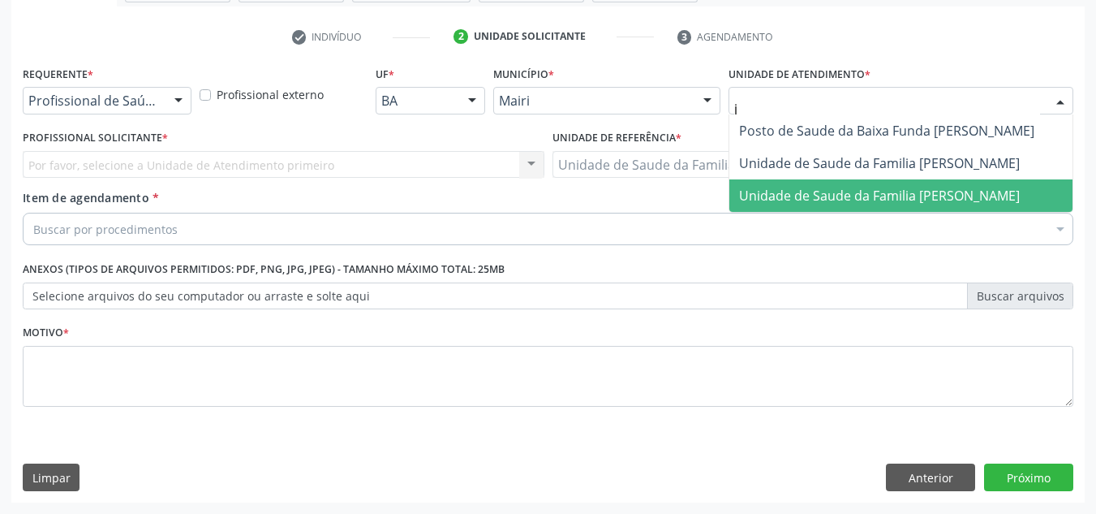
click at [794, 192] on span "Unidade de Saude da Familia [PERSON_NAME]" at bounding box center [879, 196] width 281 height 18
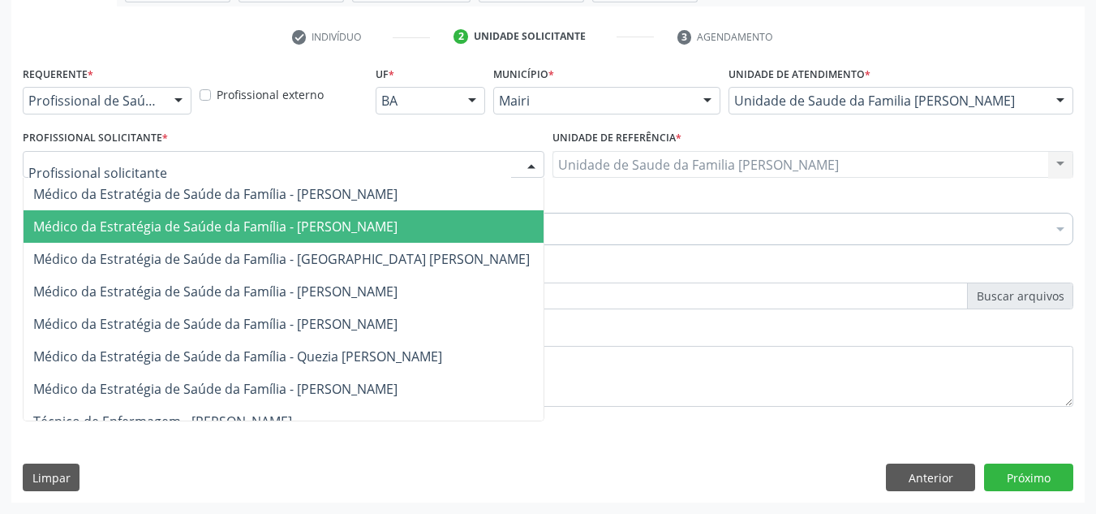
click at [124, 227] on span "Médico da Estratégia de Saúde da Família - [PERSON_NAME]" at bounding box center [215, 226] width 364 height 18
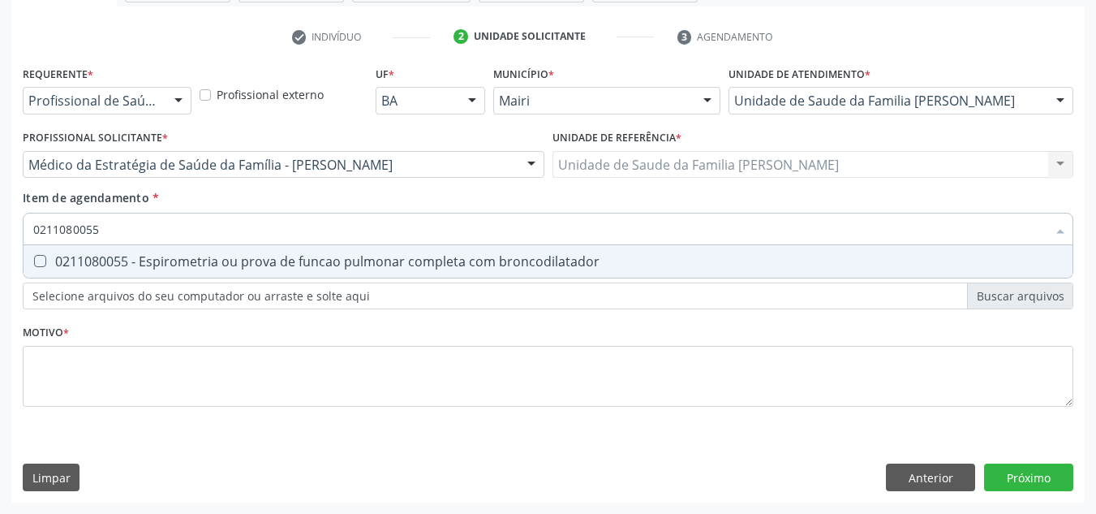
click at [142, 285] on div "Requerente * Profissional de Saúde Profissional de Saúde Paciente Nenhum result…" at bounding box center [548, 246] width 1051 height 368
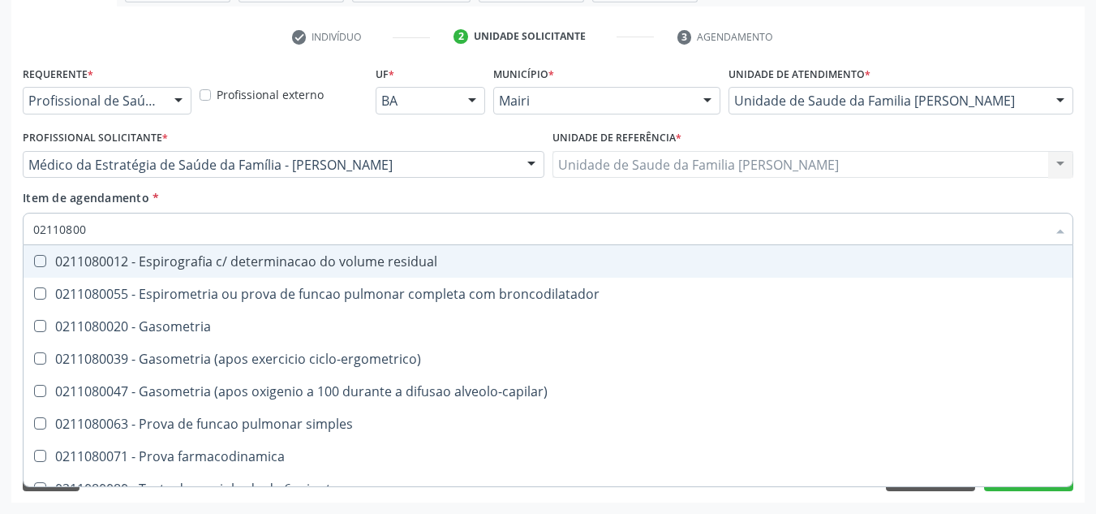
type input "021108005"
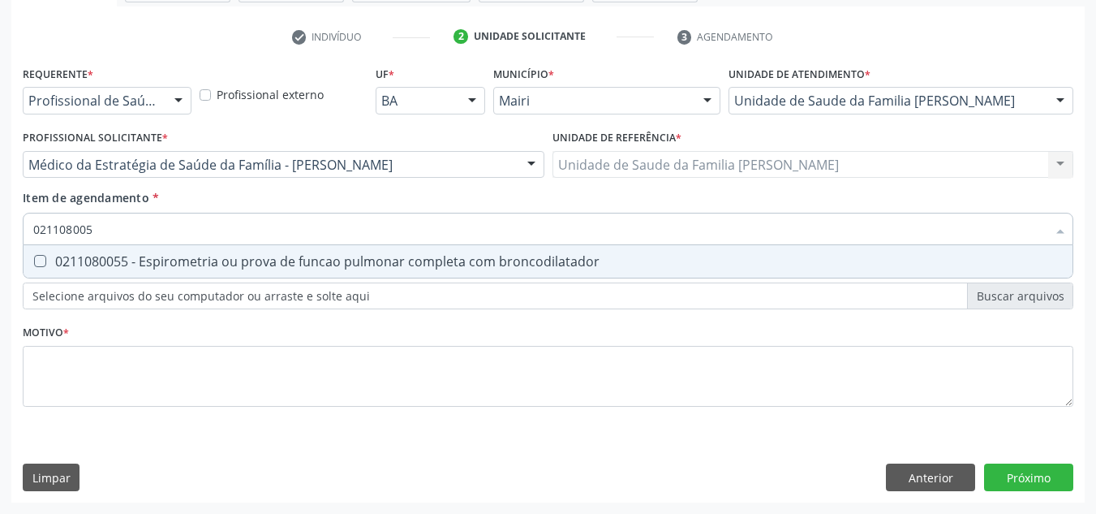
click at [169, 255] on div "0211080055 - Espirometria ou prova de funcao pulmonar completa com broncodilata…" at bounding box center [548, 261] width 1030 height 13
checkbox broncodilatador "true"
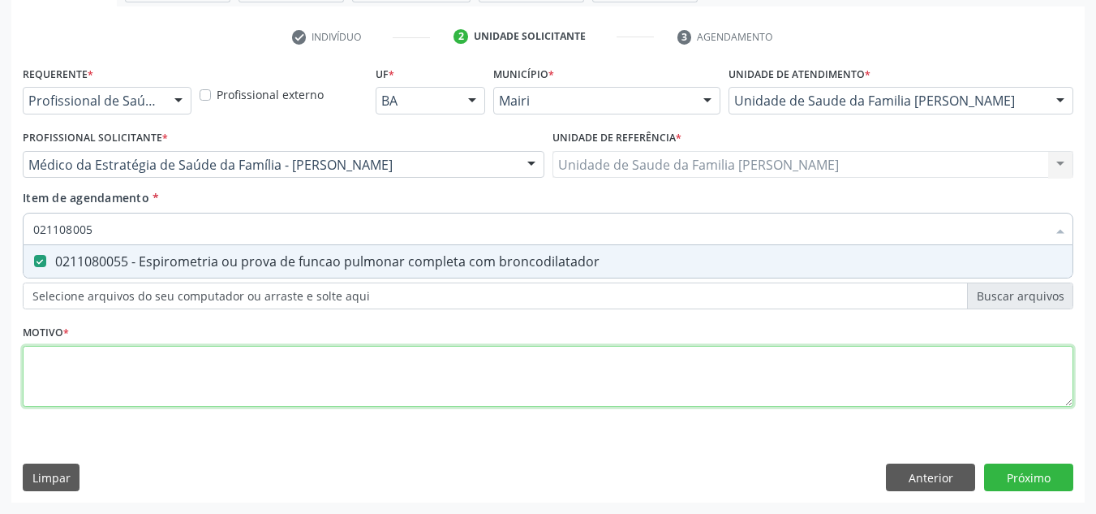
click at [91, 401] on div "Requerente * Profissional de Saúde Profissional de Saúde Paciente Nenhum result…" at bounding box center [548, 246] width 1051 height 368
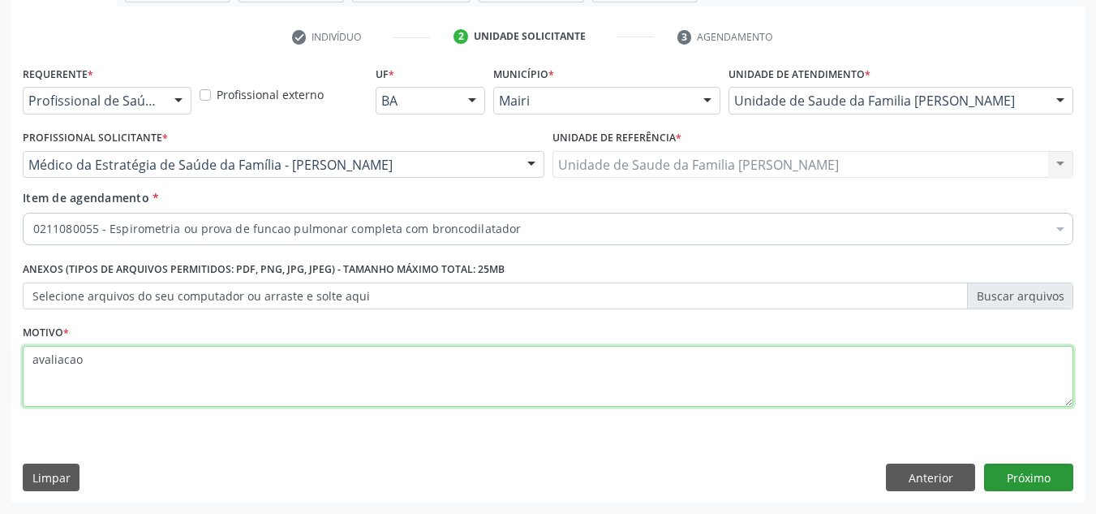
type textarea "avaliacao"
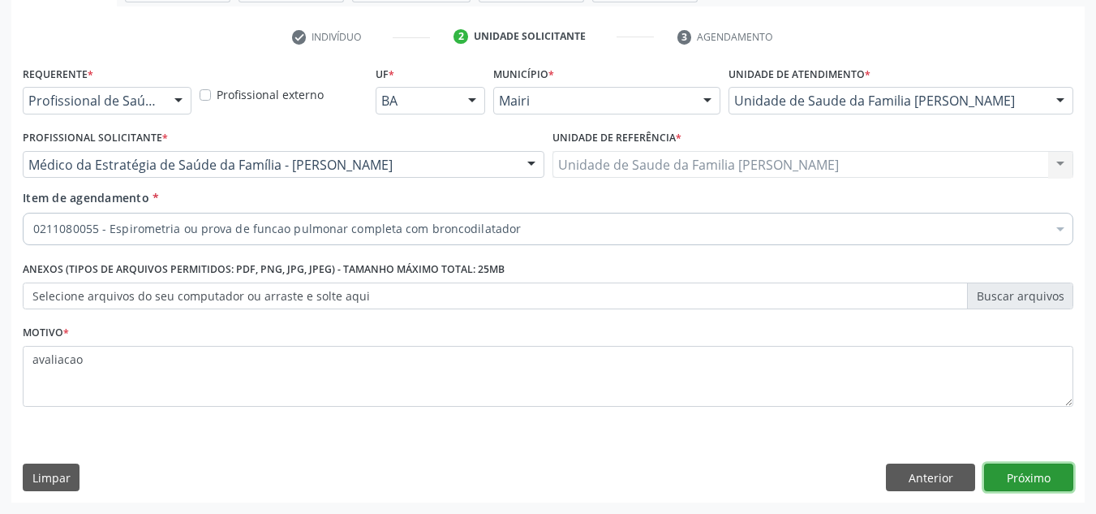
click at [1035, 482] on button "Próximo" at bounding box center [1028, 477] width 89 height 28
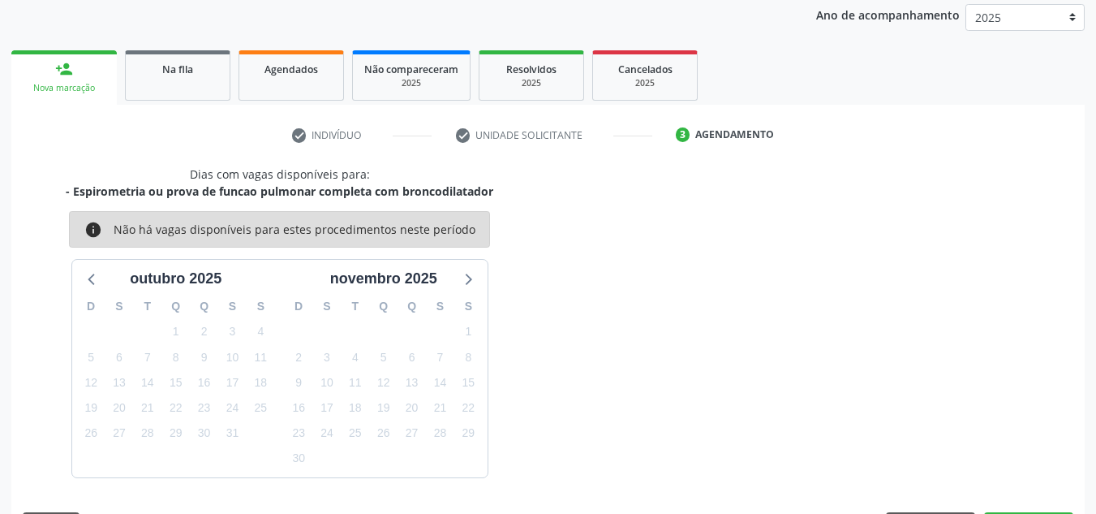
scroll to position [240, 0]
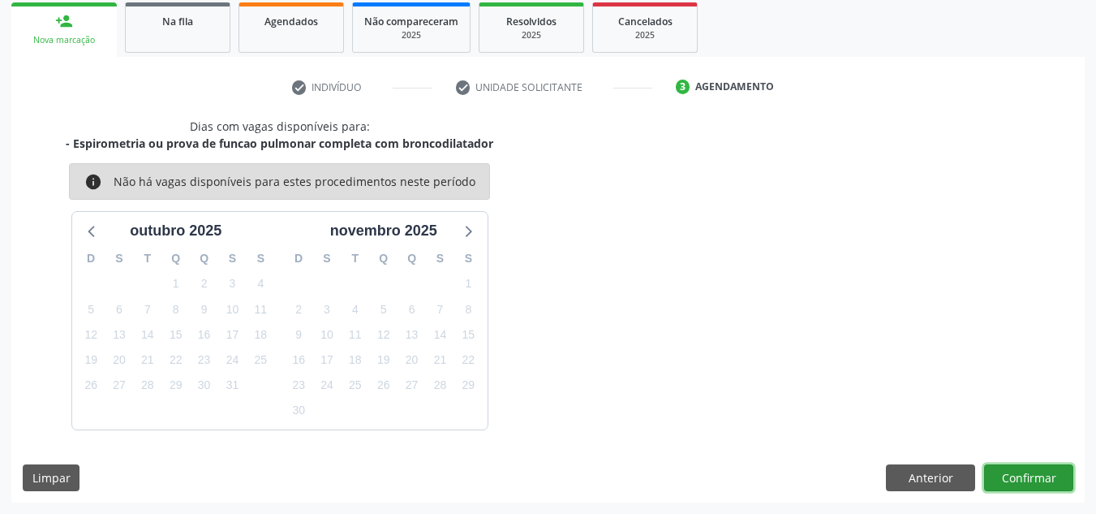
click at [1051, 466] on button "Confirmar" at bounding box center [1028, 478] width 89 height 28
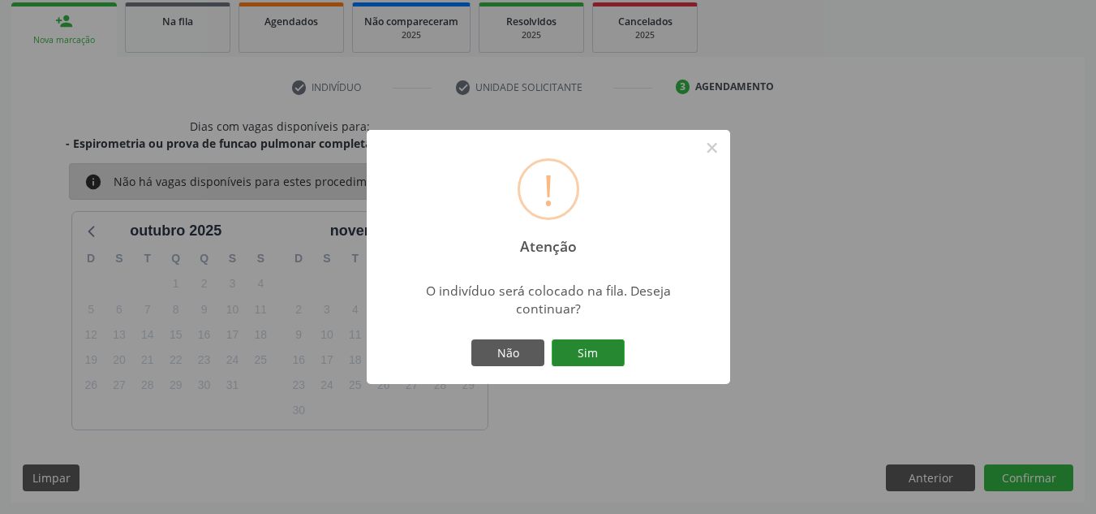
click at [575, 347] on button "Sim" at bounding box center [588, 353] width 73 height 28
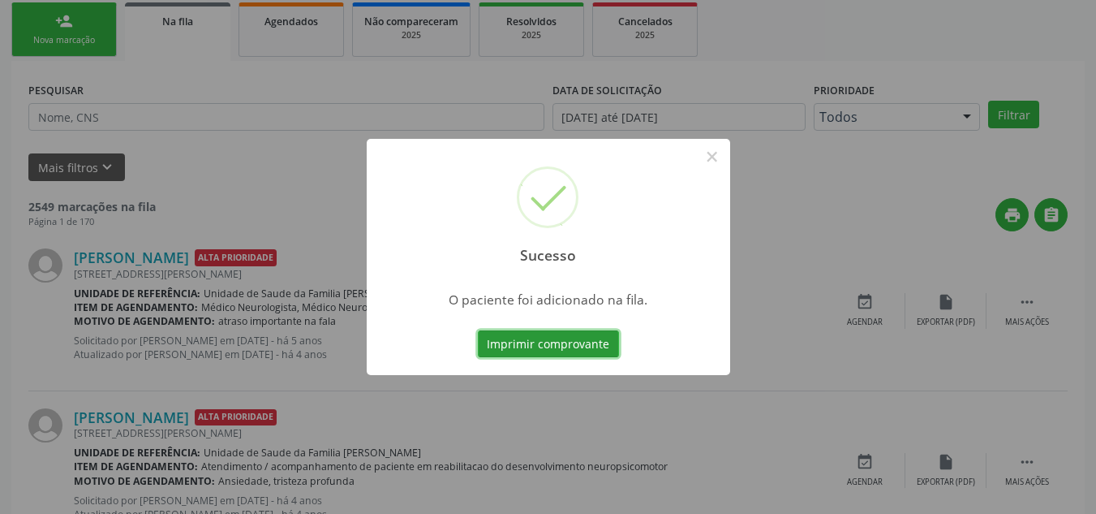
scroll to position [22, 0]
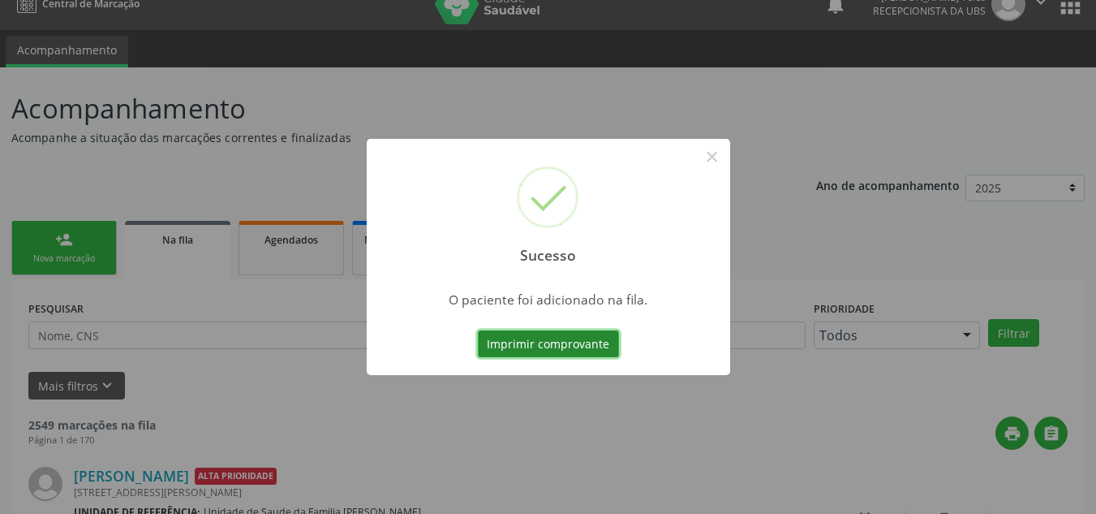
click at [590, 342] on button "Imprimir comprovante" at bounding box center [548, 344] width 141 height 28
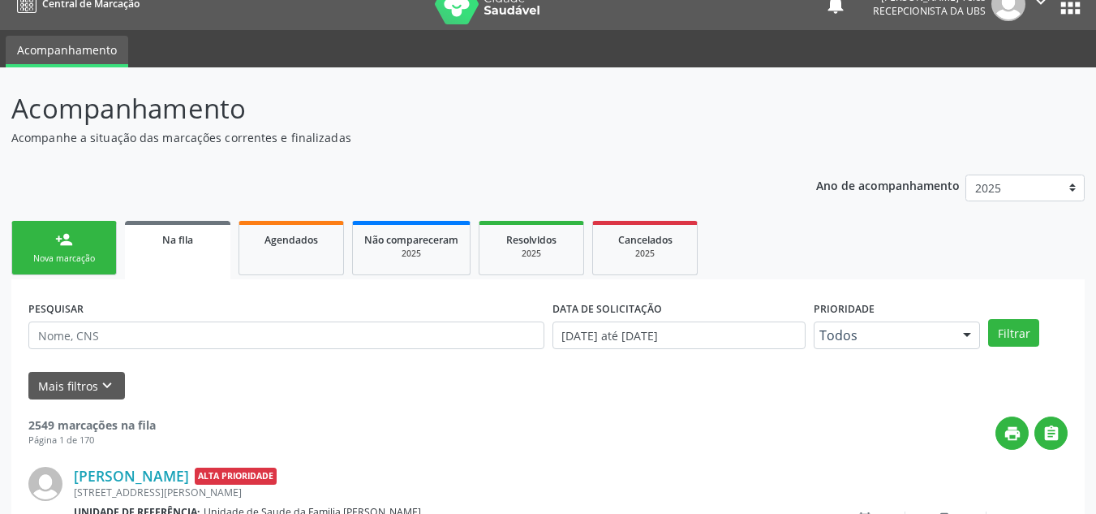
click at [84, 247] on link "person_add Nova marcação" at bounding box center [63, 248] width 105 height 54
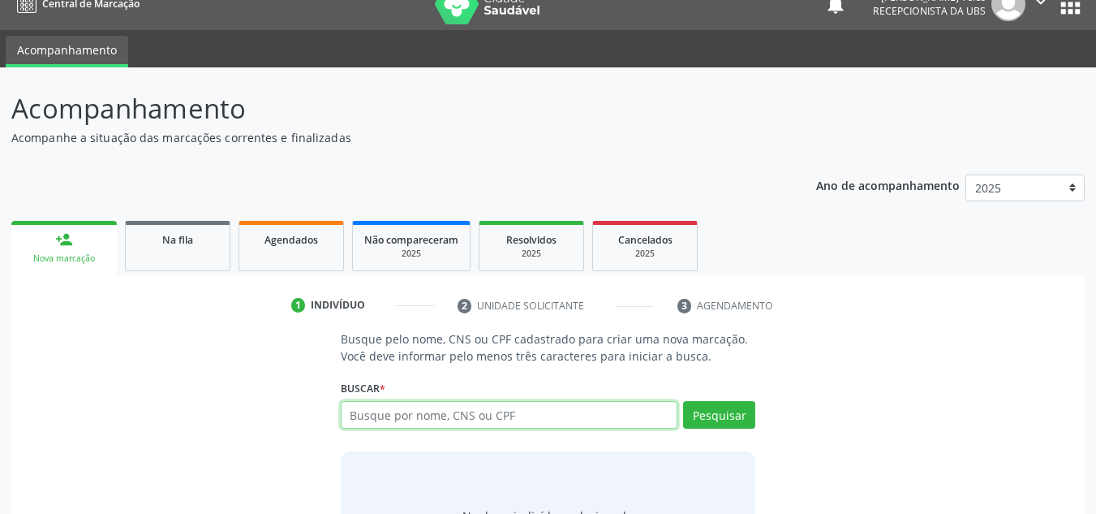
click at [399, 416] on input "text" at bounding box center [510, 415] width 338 height 28
type input "700009210601607"
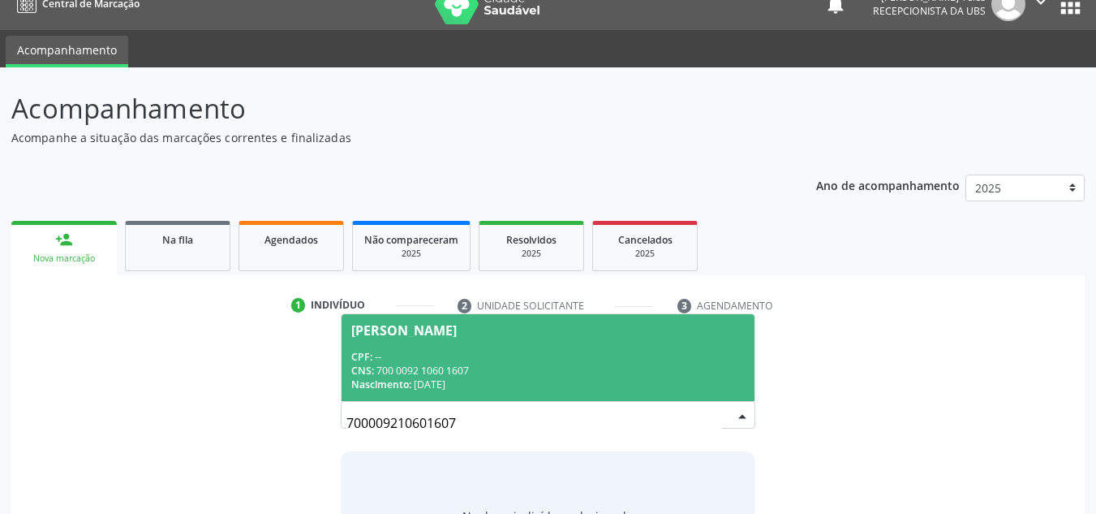
click at [454, 359] on div "CPF: --" at bounding box center [548, 357] width 394 height 14
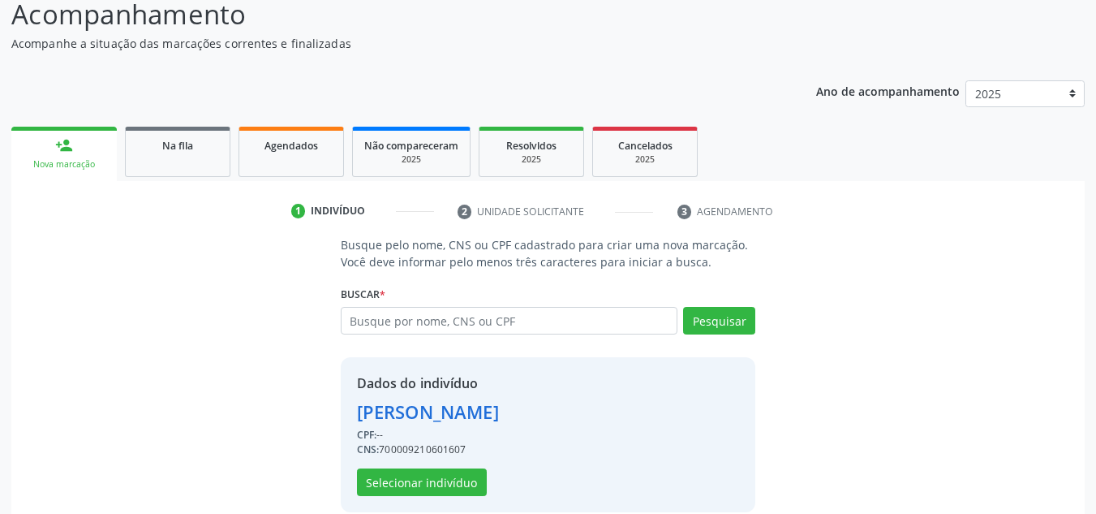
scroll to position [137, 0]
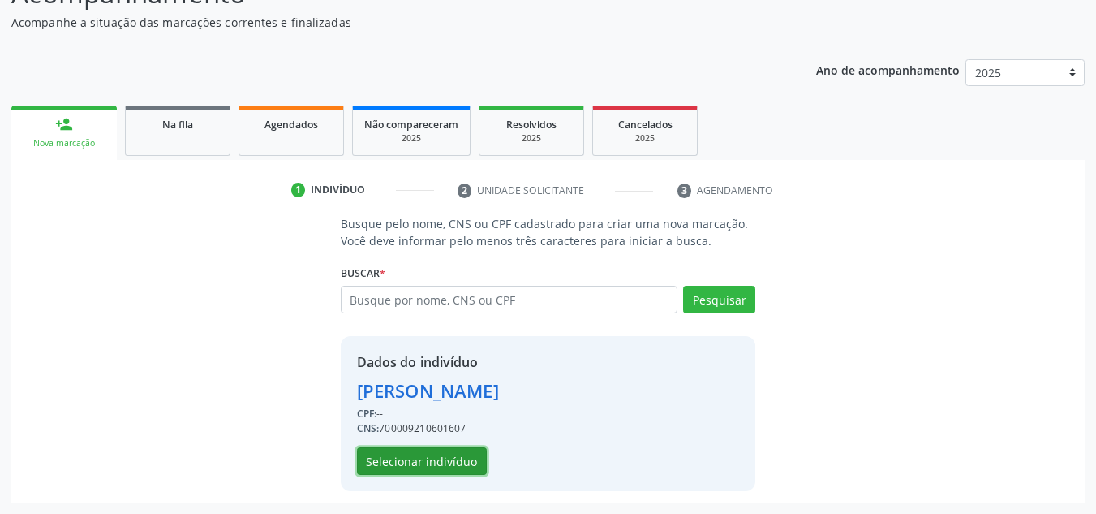
click at [452, 460] on button "Selecionar indivíduo" at bounding box center [422, 461] width 130 height 28
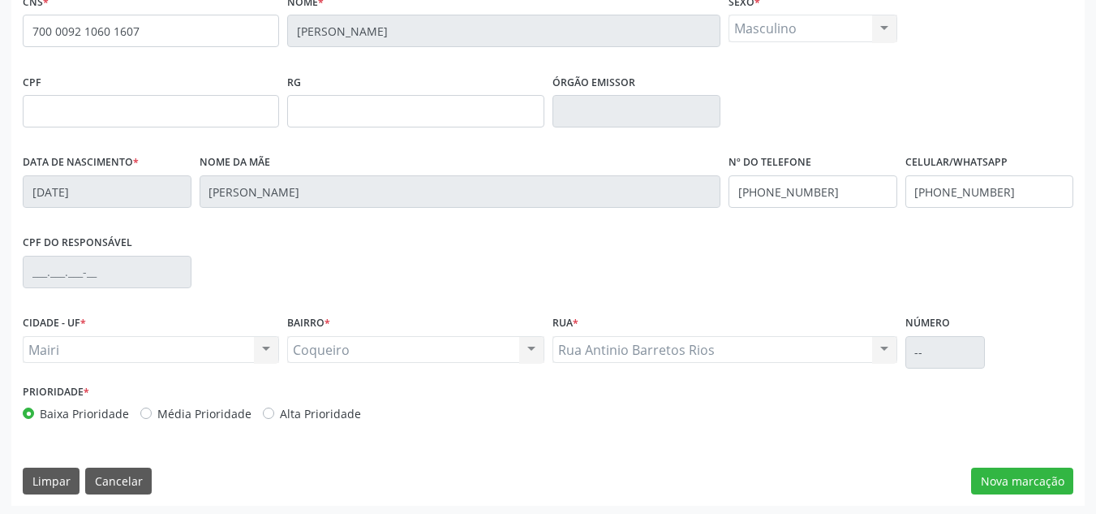
scroll to position [366, 0]
